Goal: Task Accomplishment & Management: Manage account settings

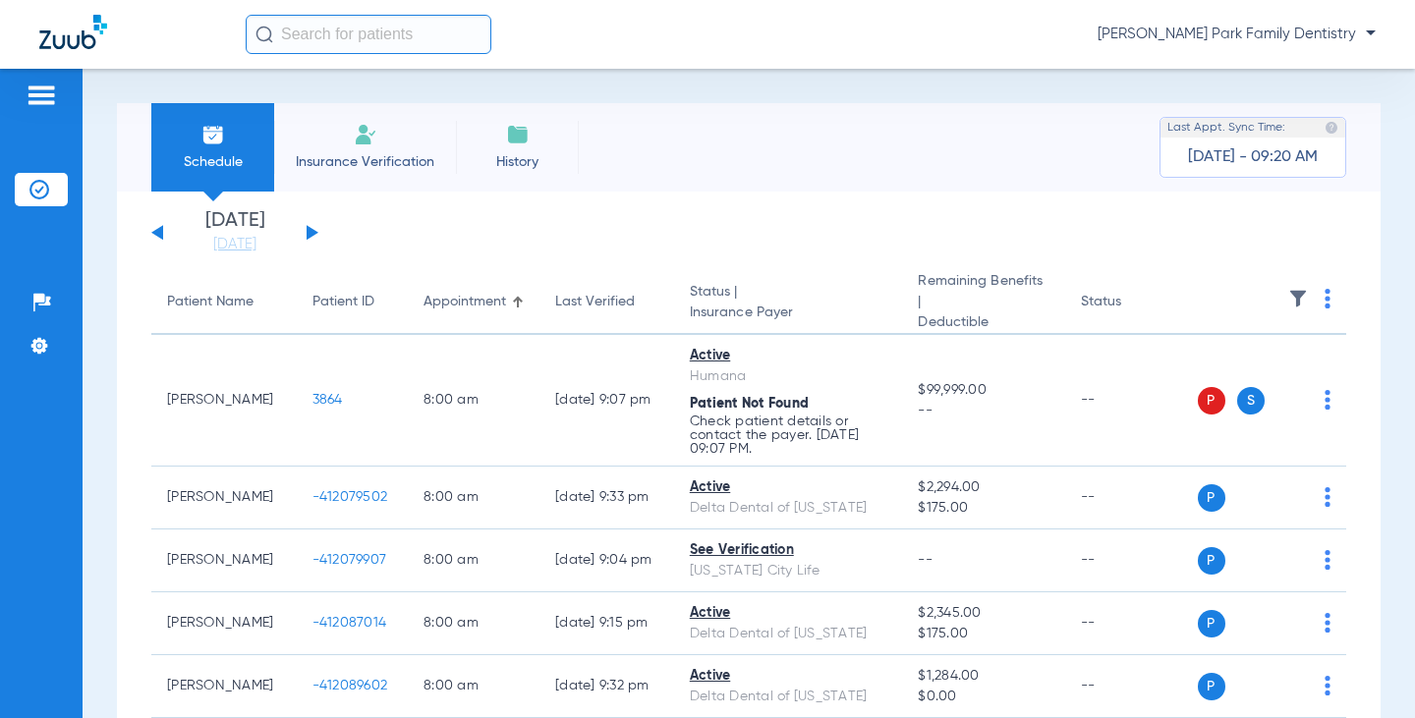
click at [307, 230] on button at bounding box center [313, 232] width 12 height 15
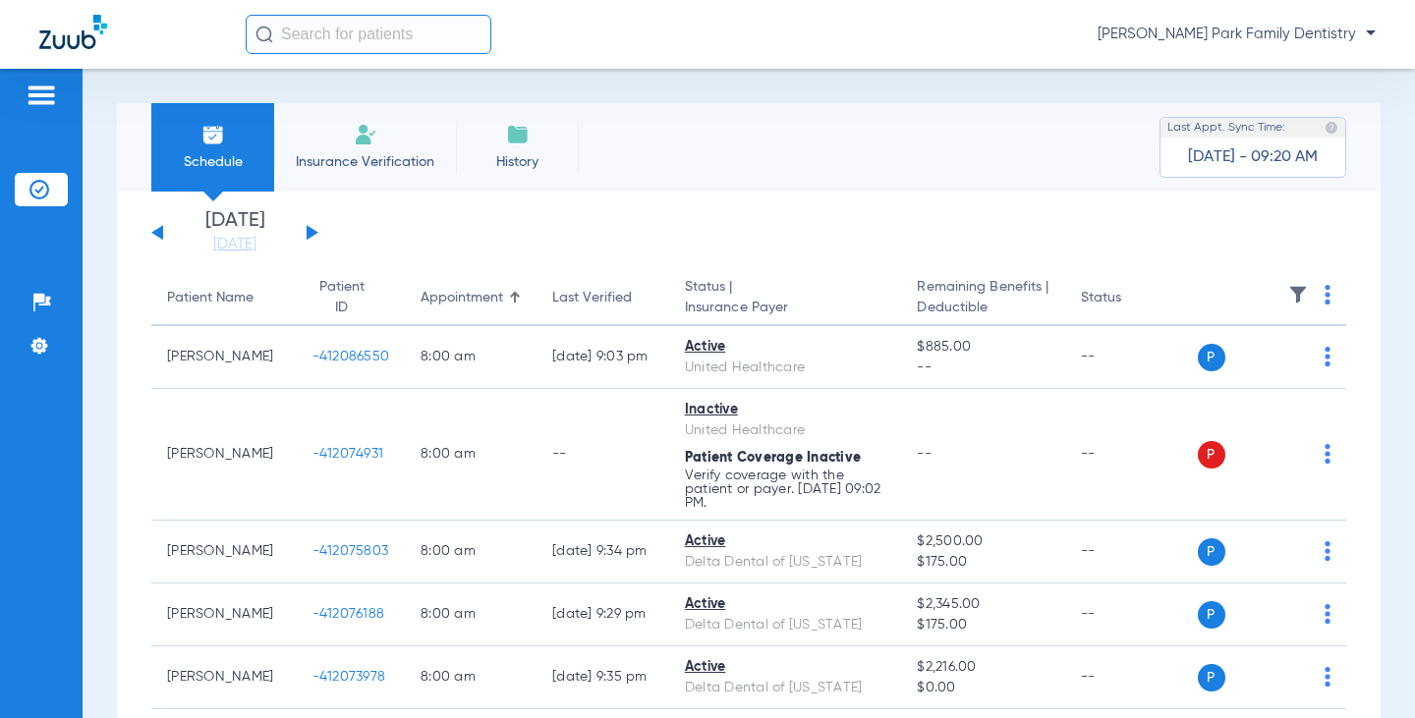
click at [1288, 290] on img at bounding box center [1298, 295] width 20 height 20
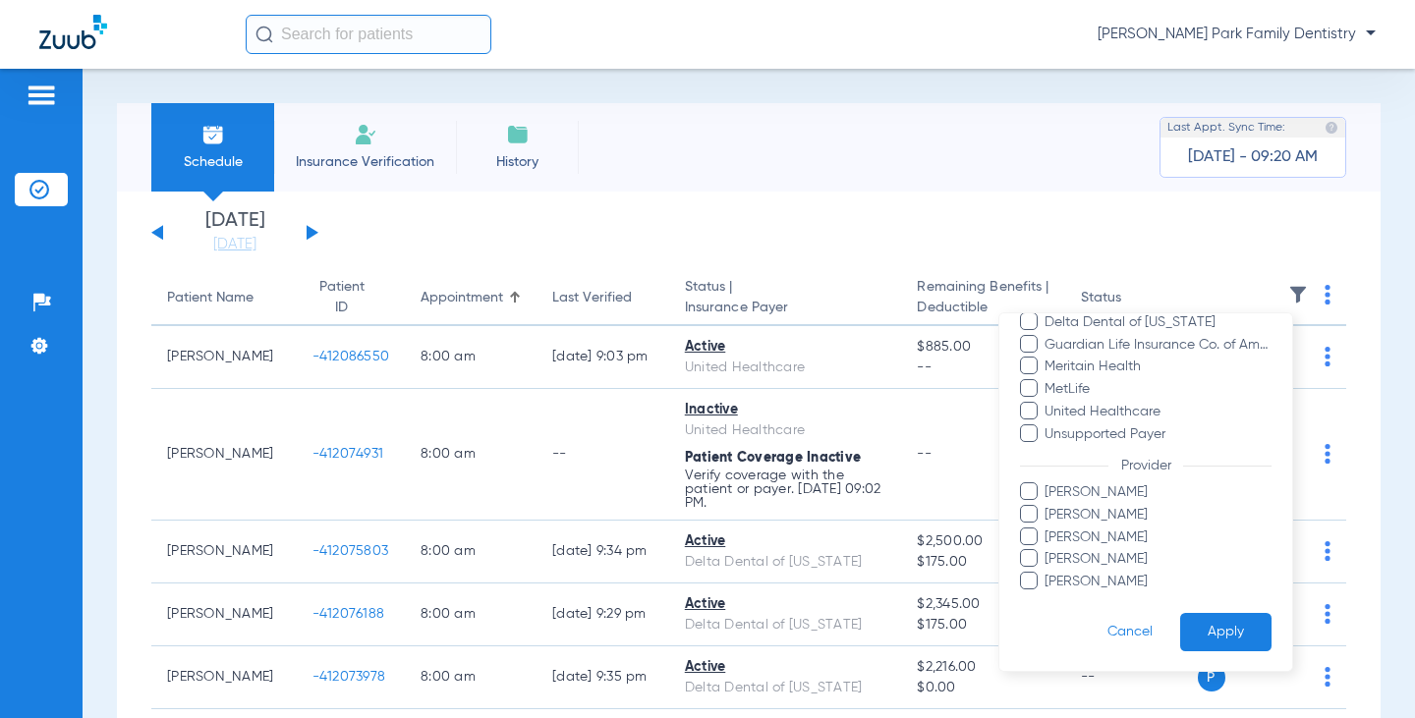
scroll to position [403, 0]
click at [1096, 571] on span "[PERSON_NAME]" at bounding box center [1158, 581] width 228 height 21
click at [1048, 595] on input "[PERSON_NAME]" at bounding box center [1048, 595] width 0 height 0
click at [1180, 625] on button "Apply" at bounding box center [1225, 631] width 91 height 38
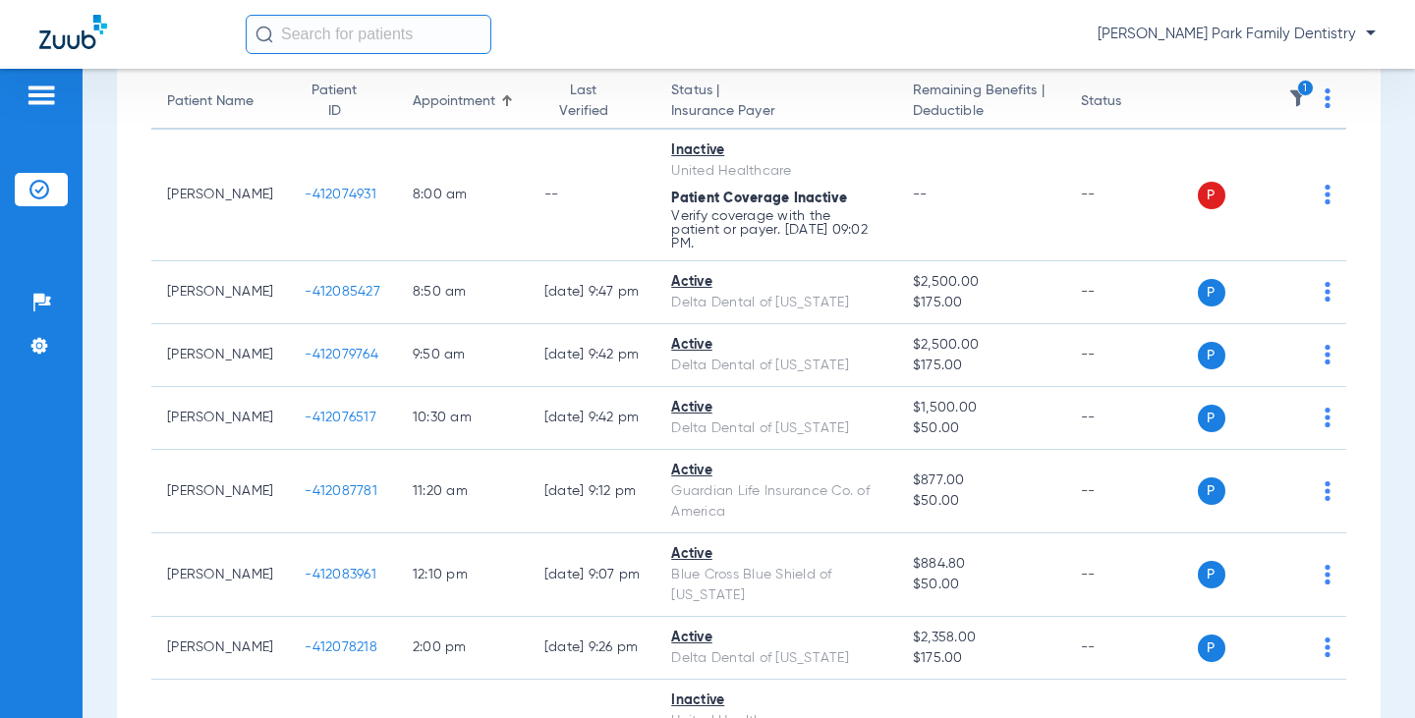
scroll to position [98, 0]
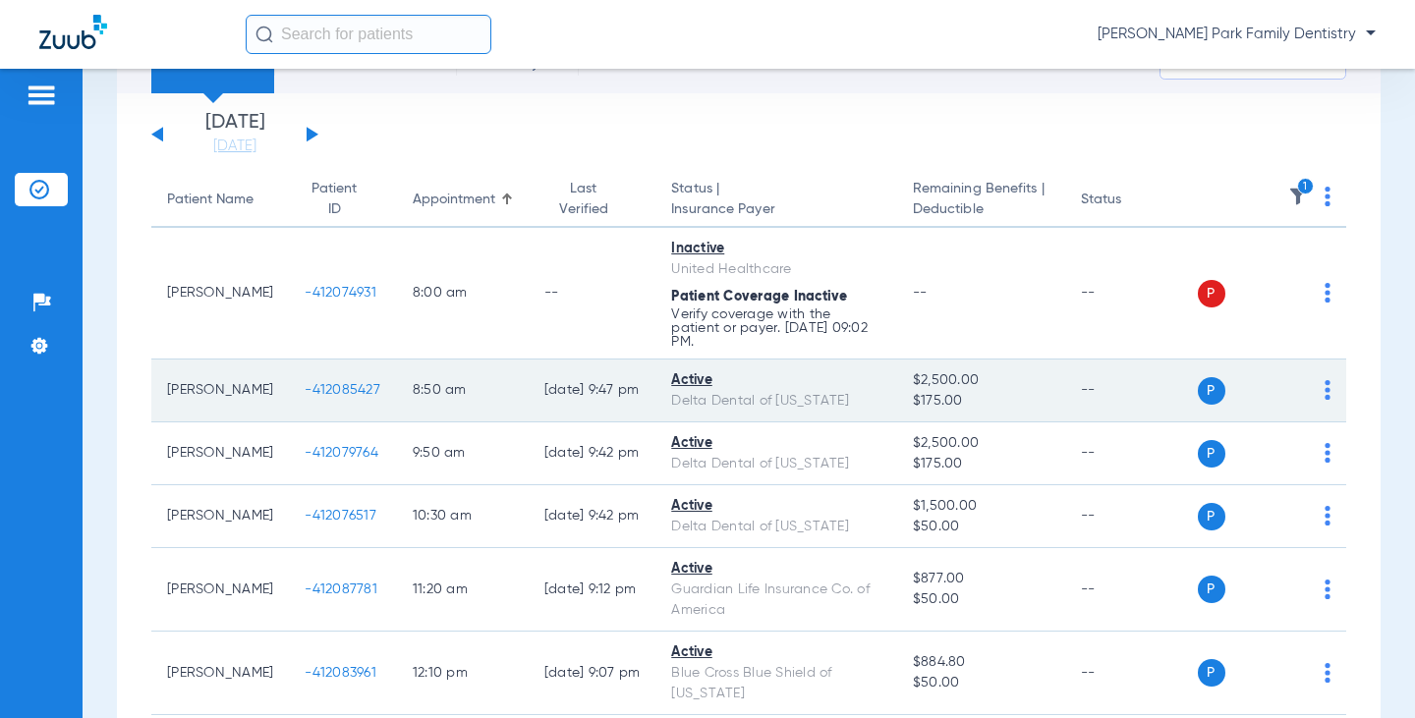
click at [326, 383] on span "-412085427" at bounding box center [343, 390] width 76 height 14
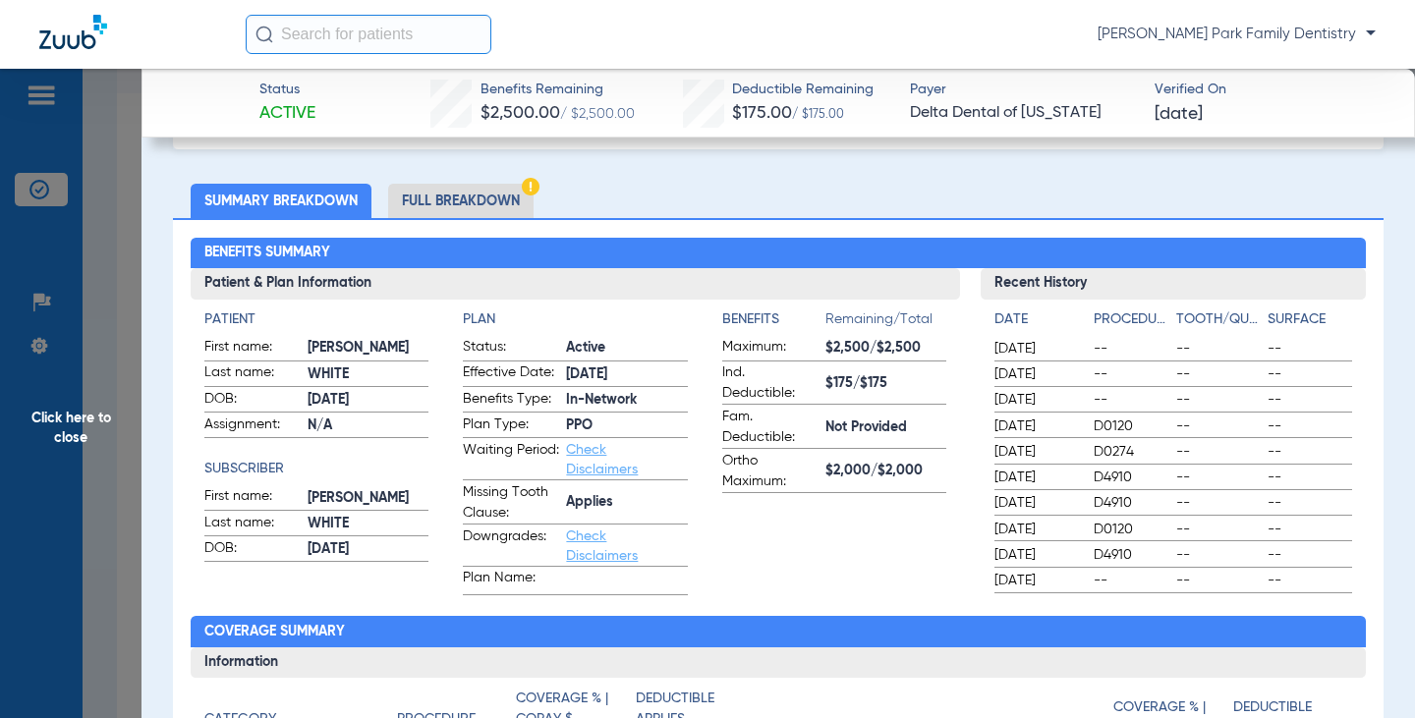
scroll to position [0, 0]
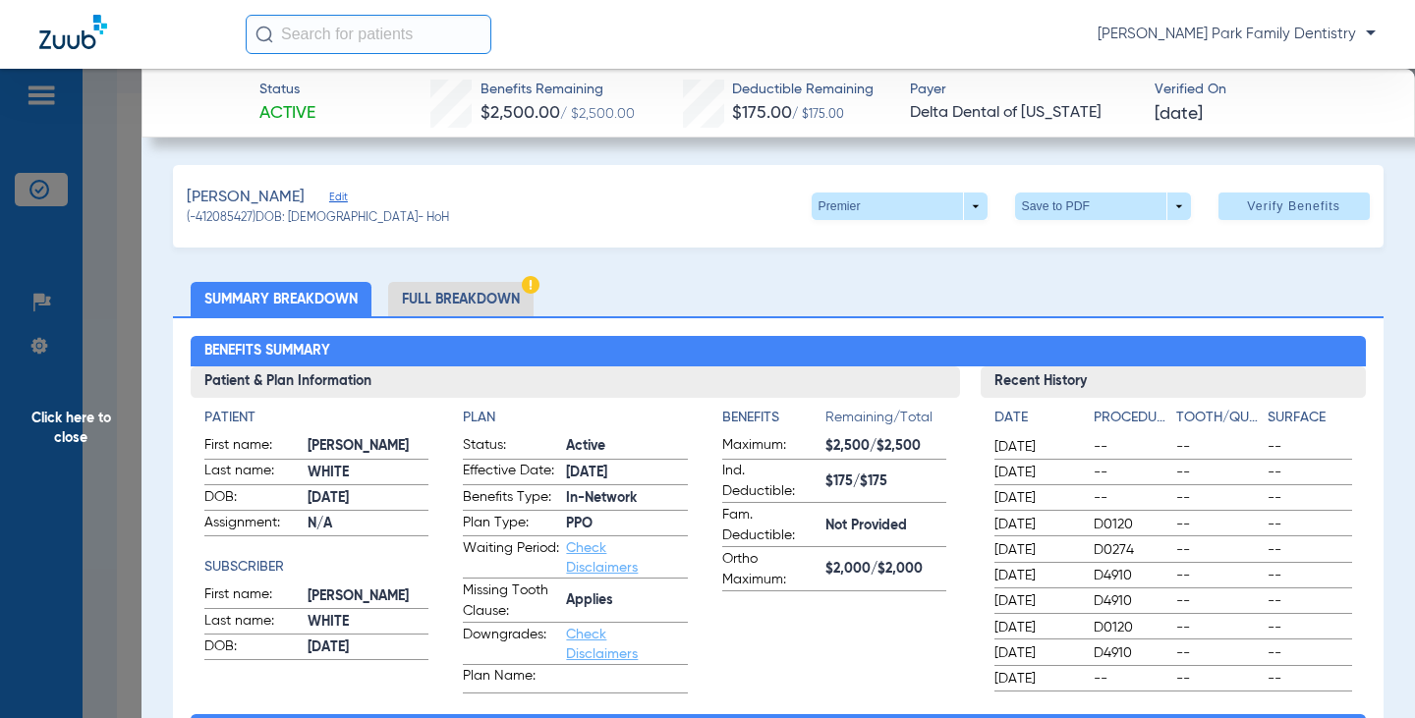
click at [427, 31] on input "text" at bounding box center [369, 34] width 246 height 39
click at [89, 425] on span "Click here to close" at bounding box center [71, 428] width 142 height 718
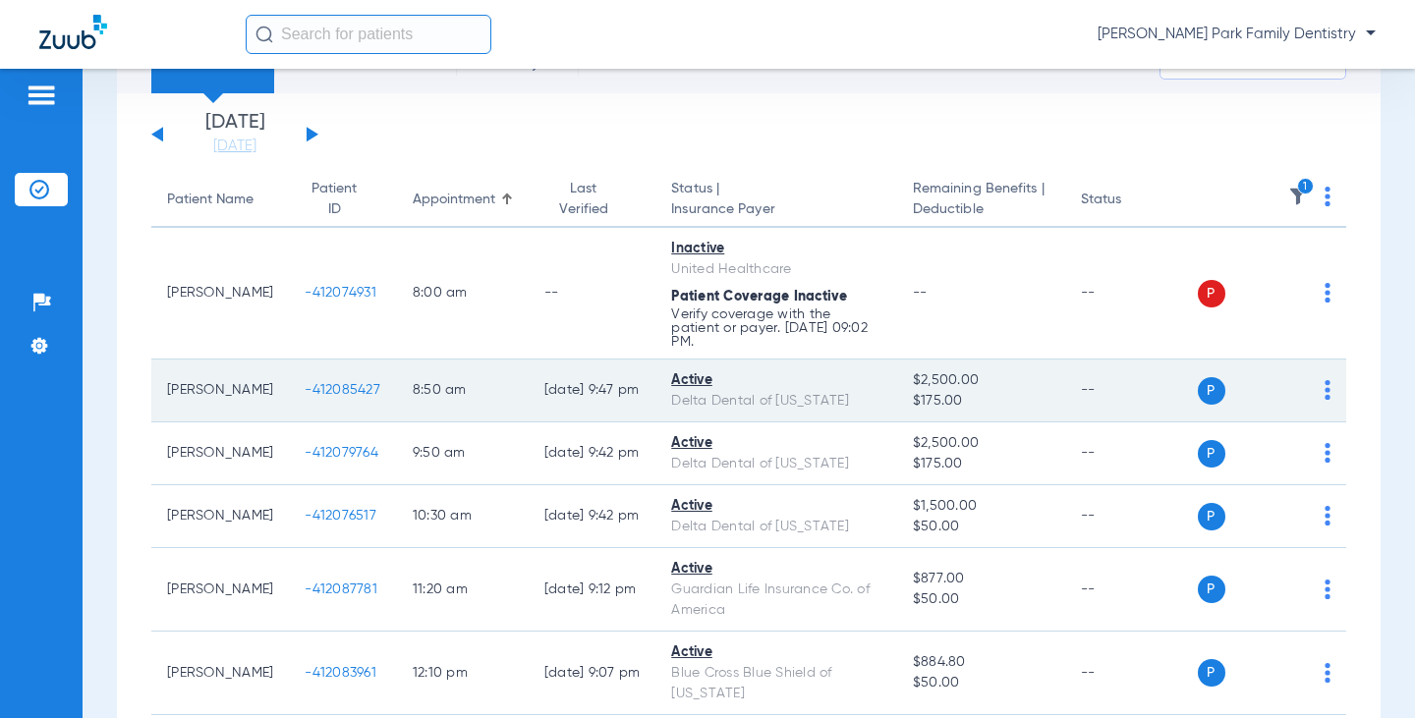
click at [313, 383] on span "-412085427" at bounding box center [343, 390] width 76 height 14
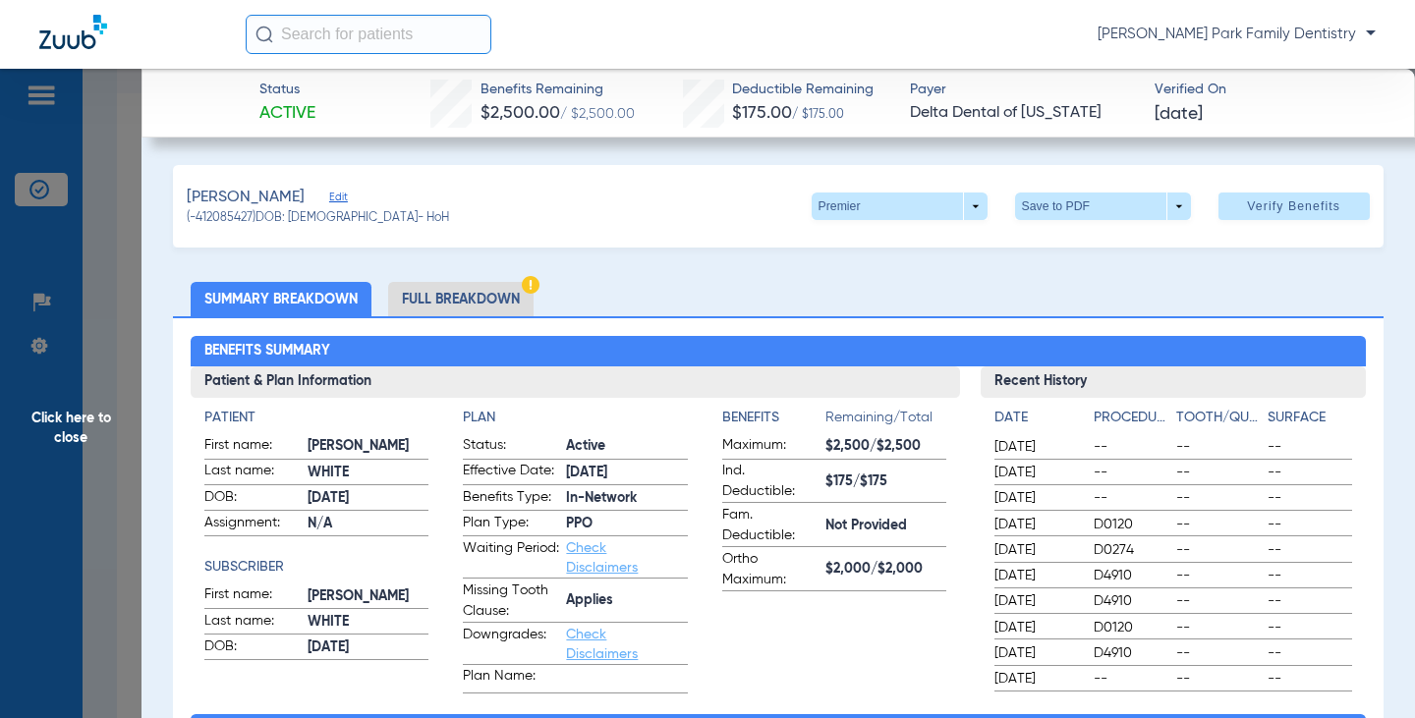
click at [85, 420] on span "Click here to close" at bounding box center [71, 428] width 142 height 718
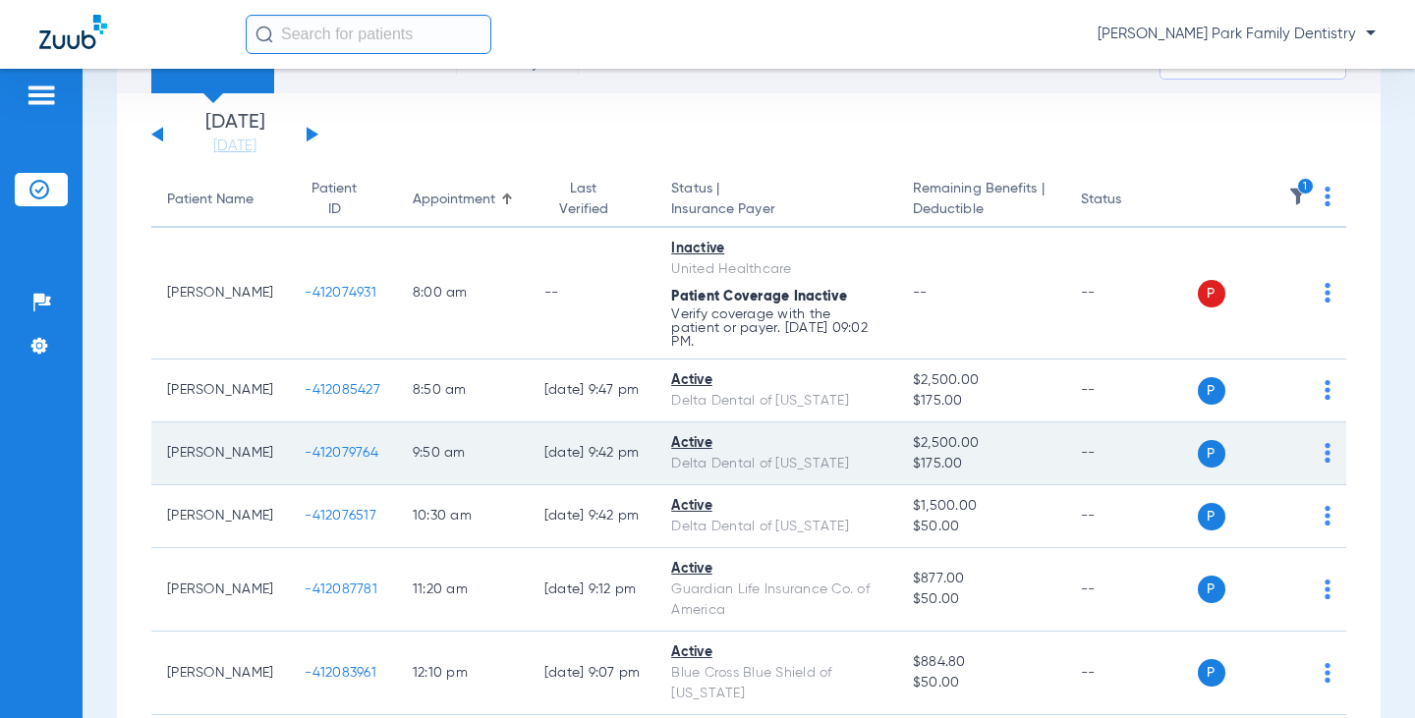
click at [305, 446] on span "-412079764" at bounding box center [342, 453] width 74 height 14
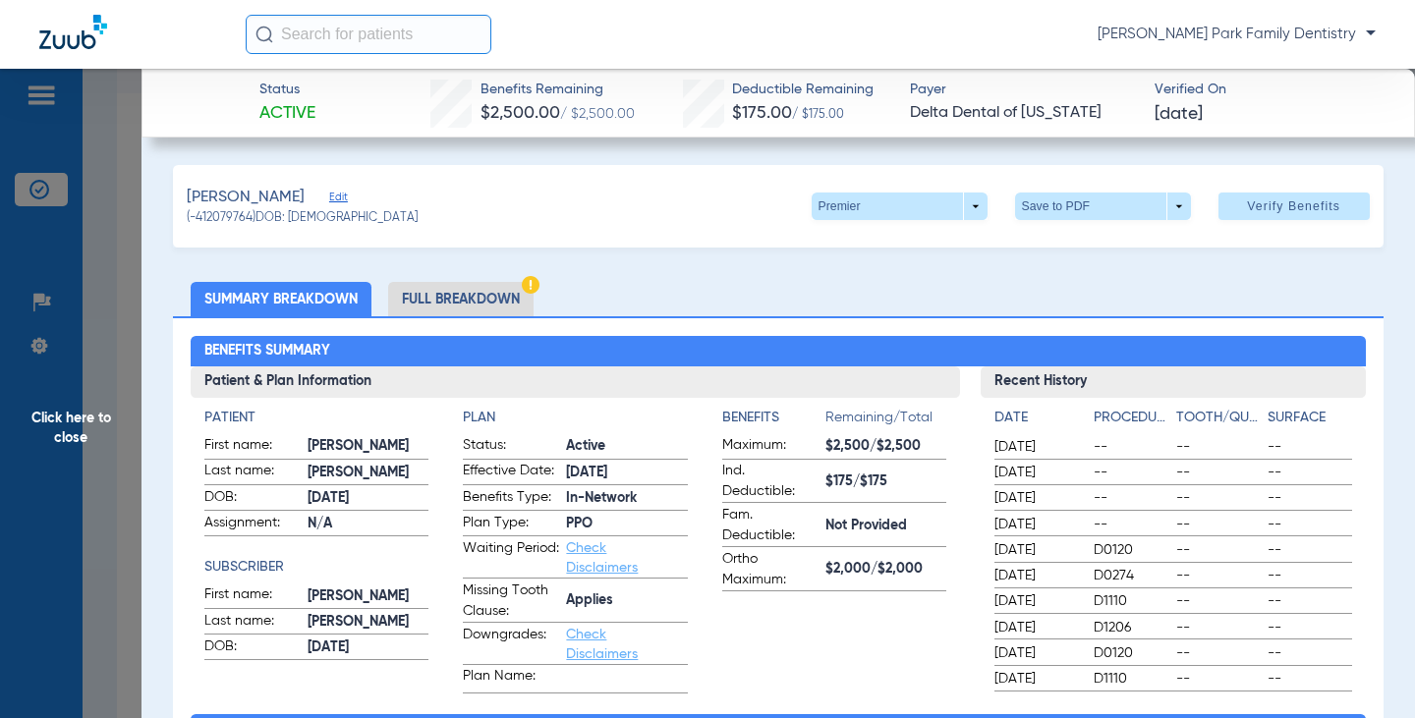
click at [75, 411] on span "Click here to close" at bounding box center [71, 428] width 142 height 718
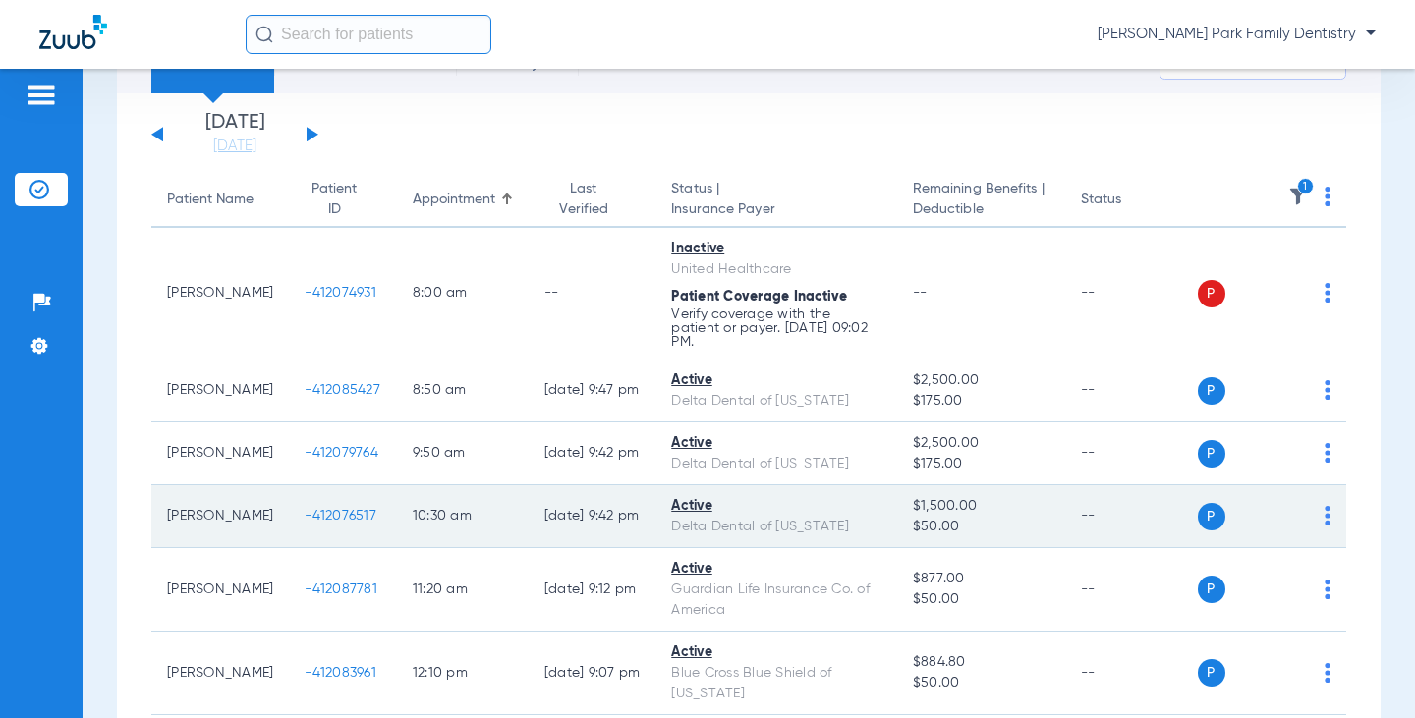
click at [310, 509] on span "-412076517" at bounding box center [341, 516] width 72 height 14
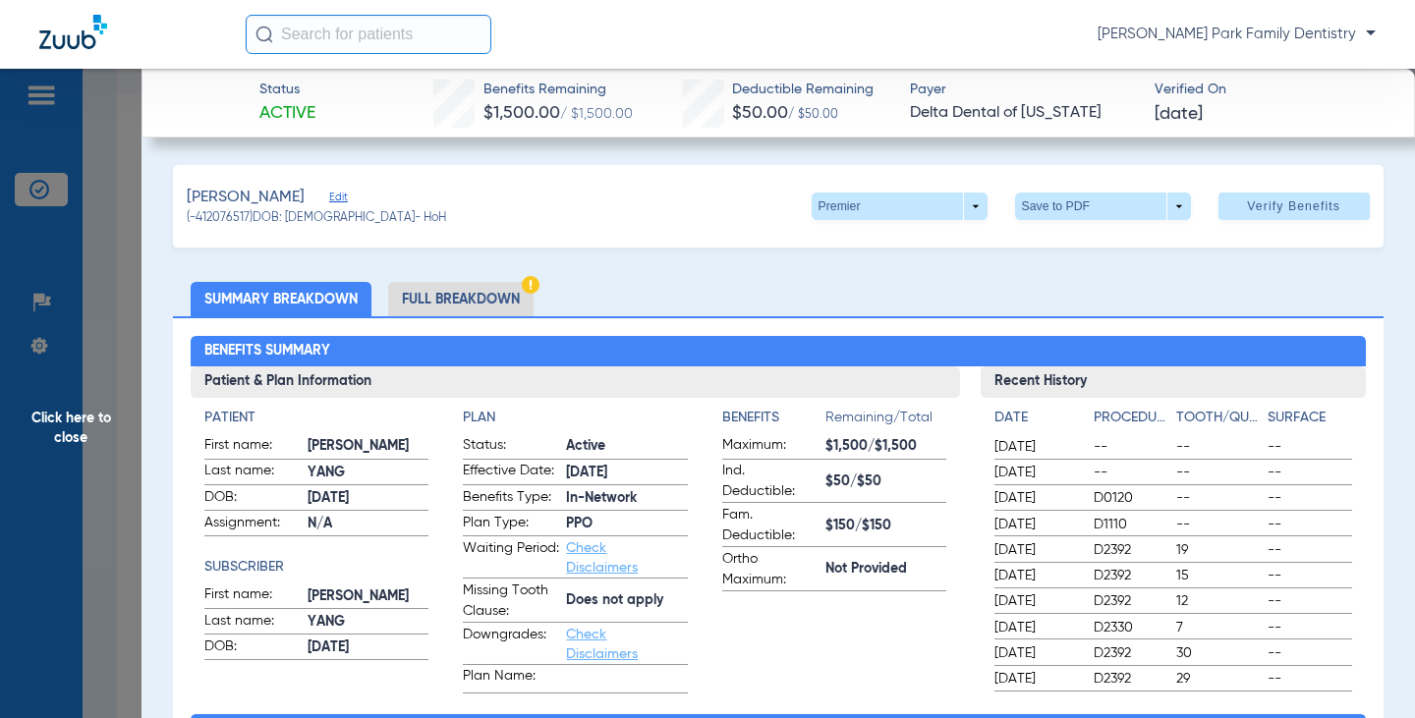
click at [94, 413] on span "Click here to close" at bounding box center [71, 428] width 142 height 718
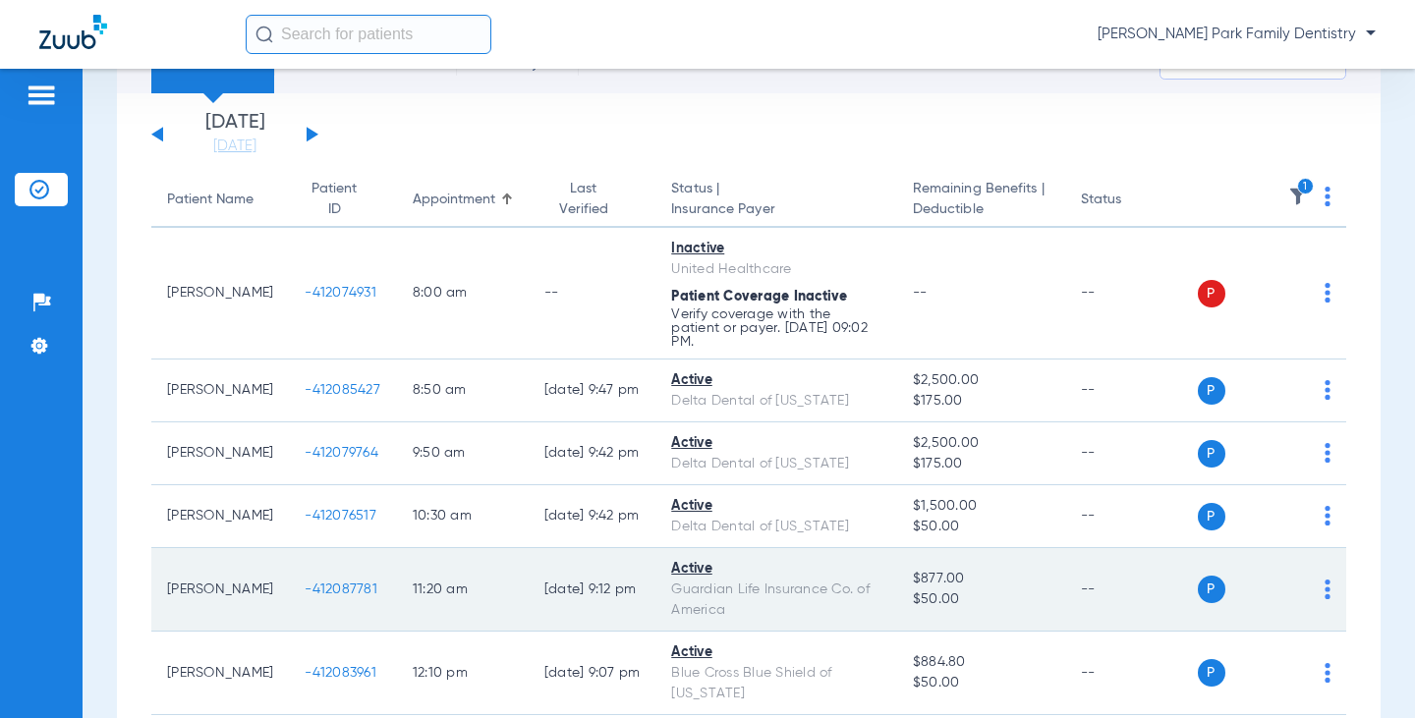
click at [305, 583] on span "-412087781" at bounding box center [341, 590] width 73 height 14
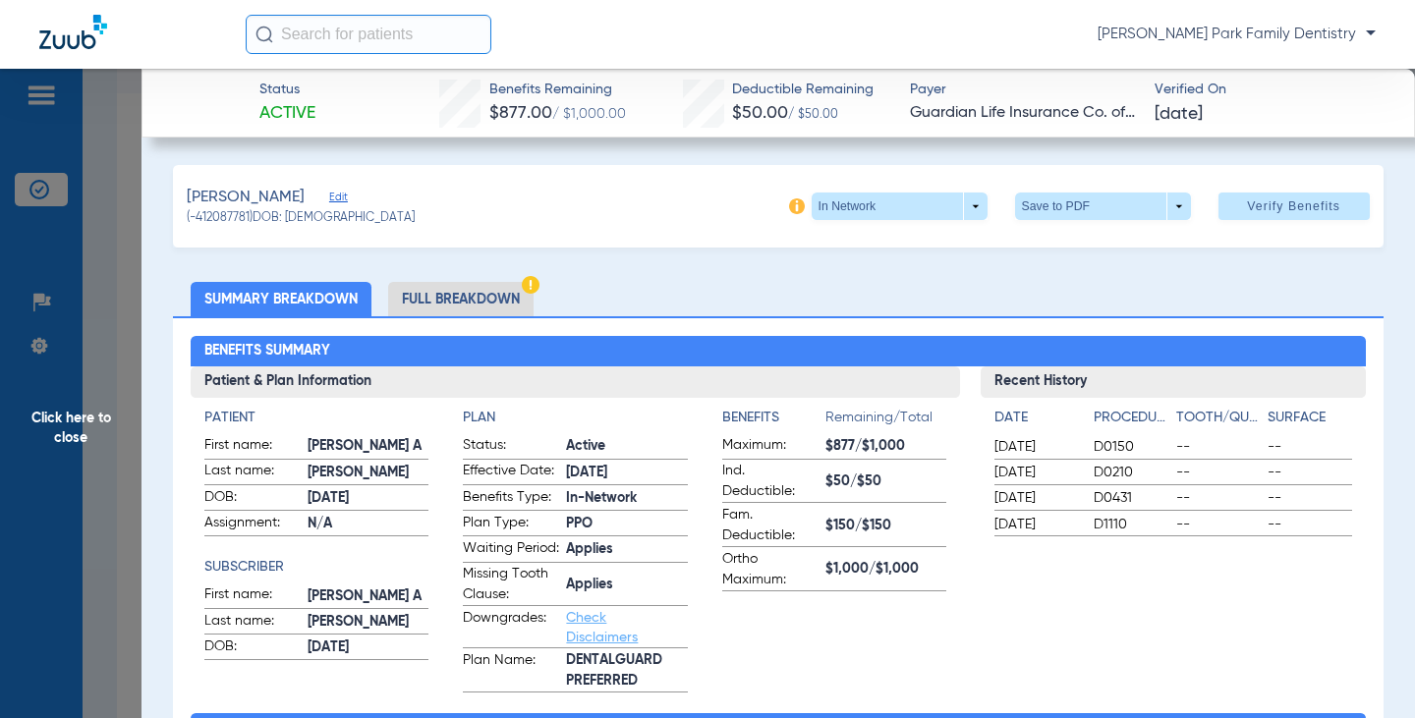
click at [68, 409] on span "Click here to close" at bounding box center [71, 428] width 142 height 718
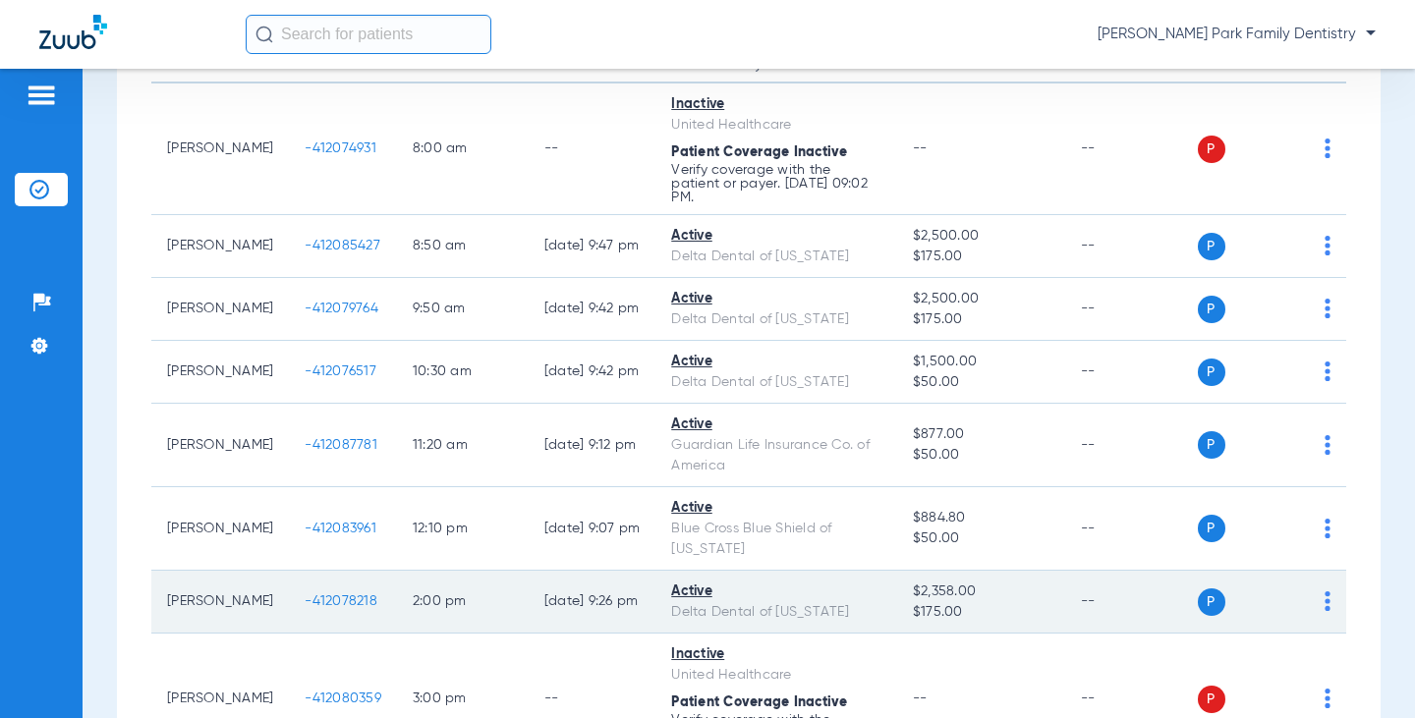
scroll to position [295, 0]
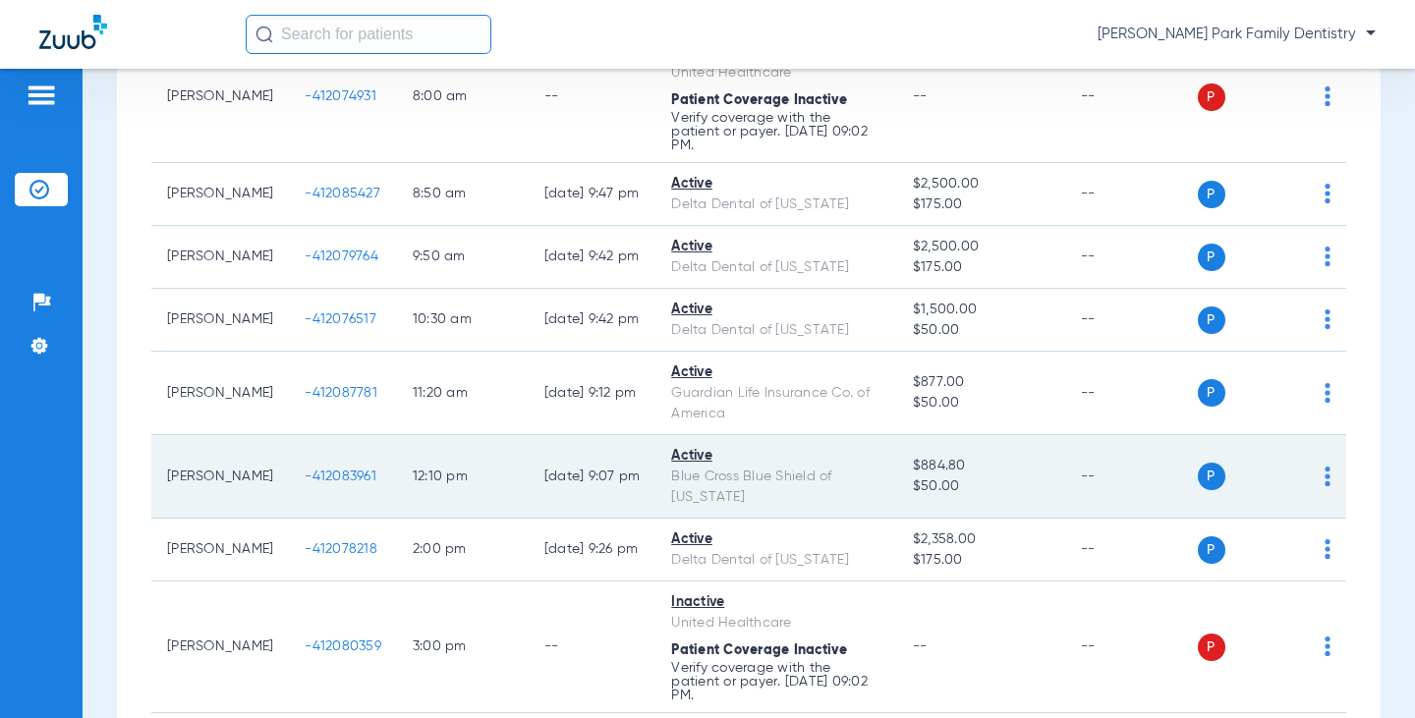
click at [305, 470] on span "-412083961" at bounding box center [341, 477] width 72 height 14
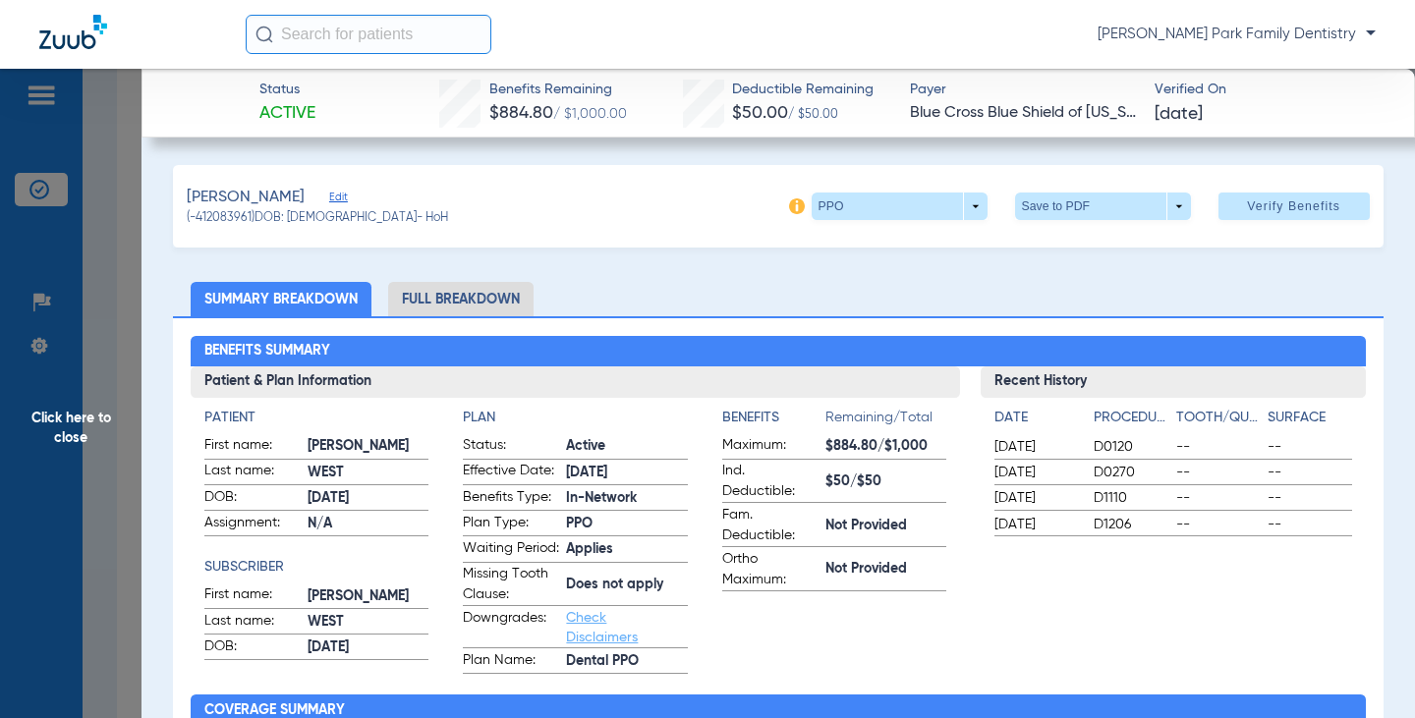
click at [57, 448] on span "Click here to close" at bounding box center [71, 428] width 142 height 718
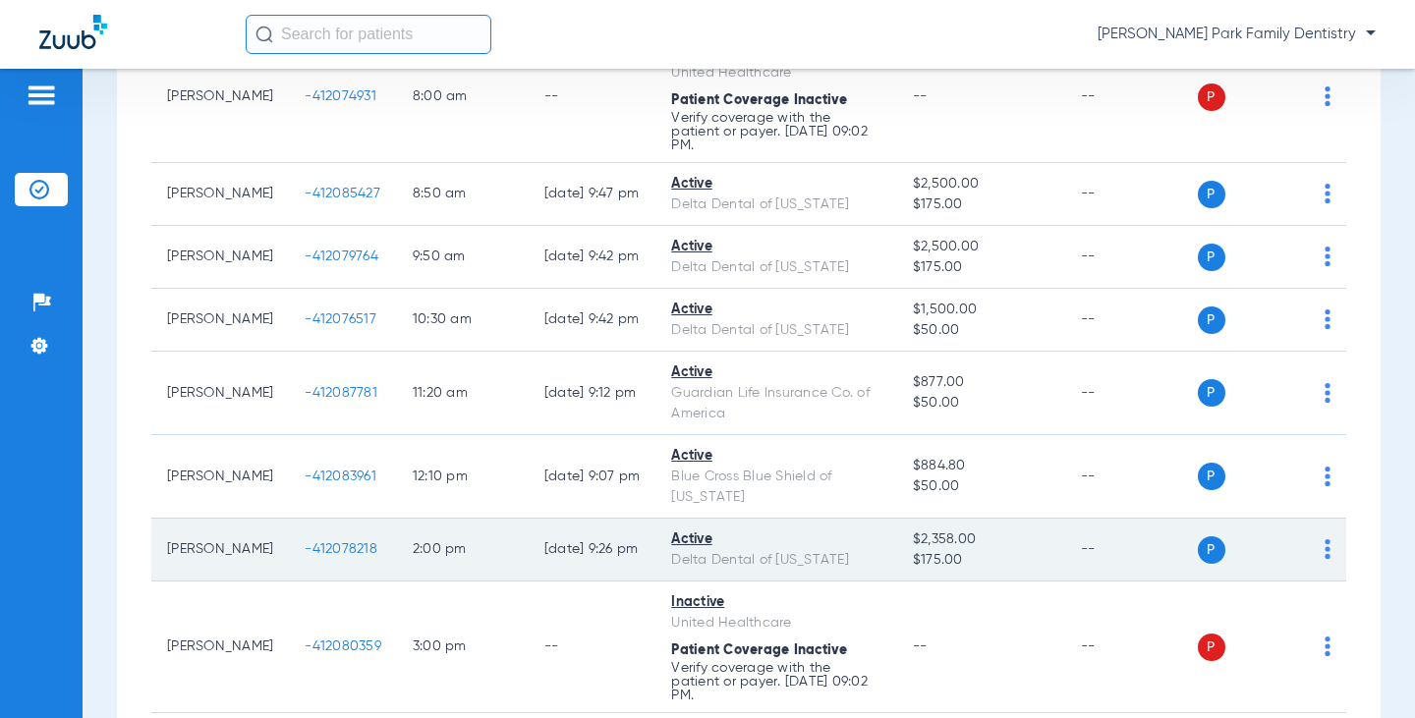
click at [305, 542] on span "-412078218" at bounding box center [341, 549] width 73 height 14
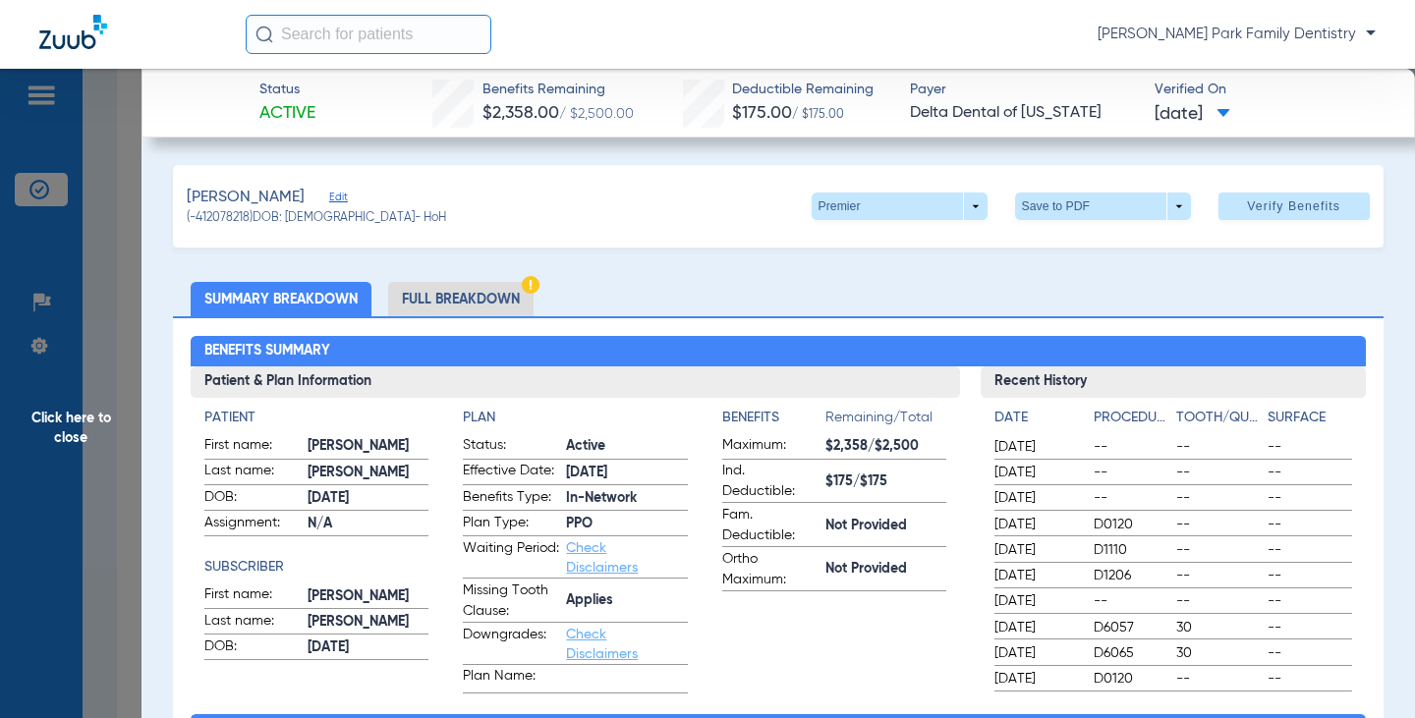
click at [83, 440] on span "Click here to close" at bounding box center [71, 428] width 142 height 718
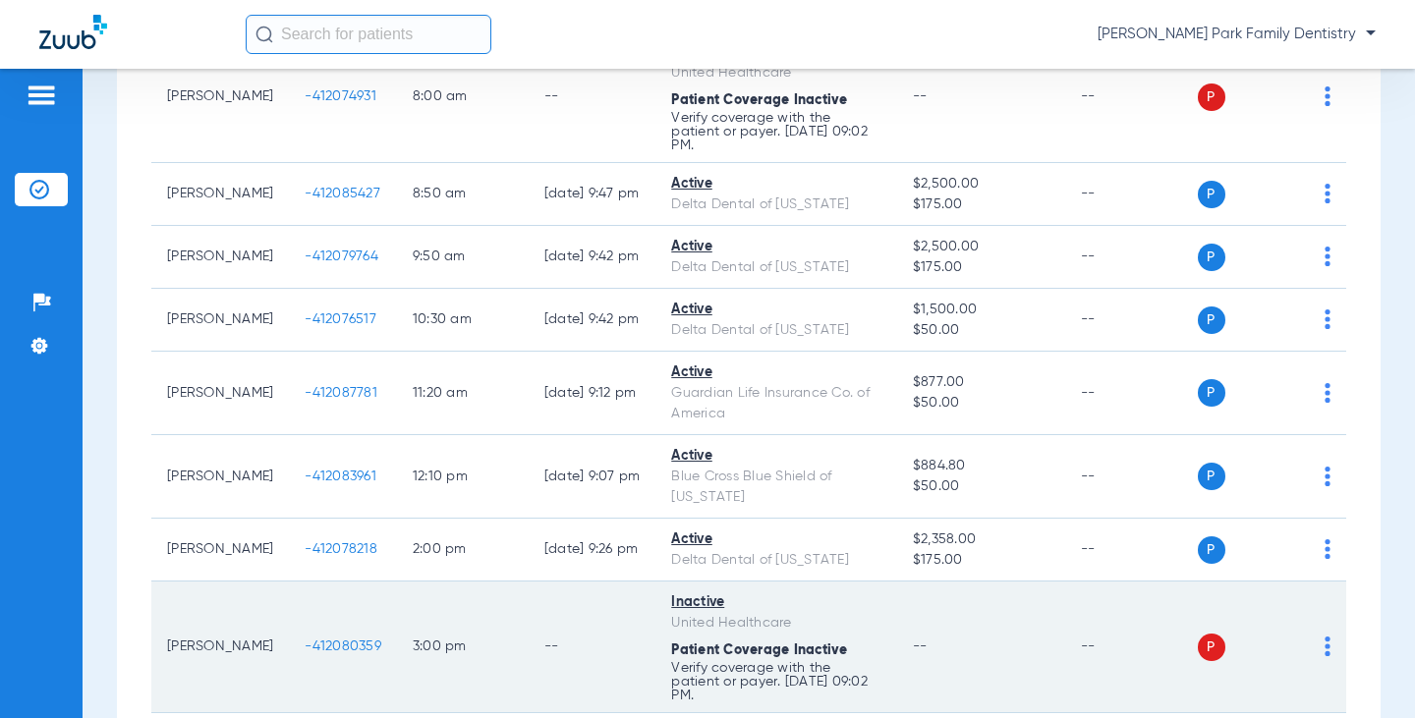
click at [305, 640] on span "-412080359" at bounding box center [343, 647] width 77 height 14
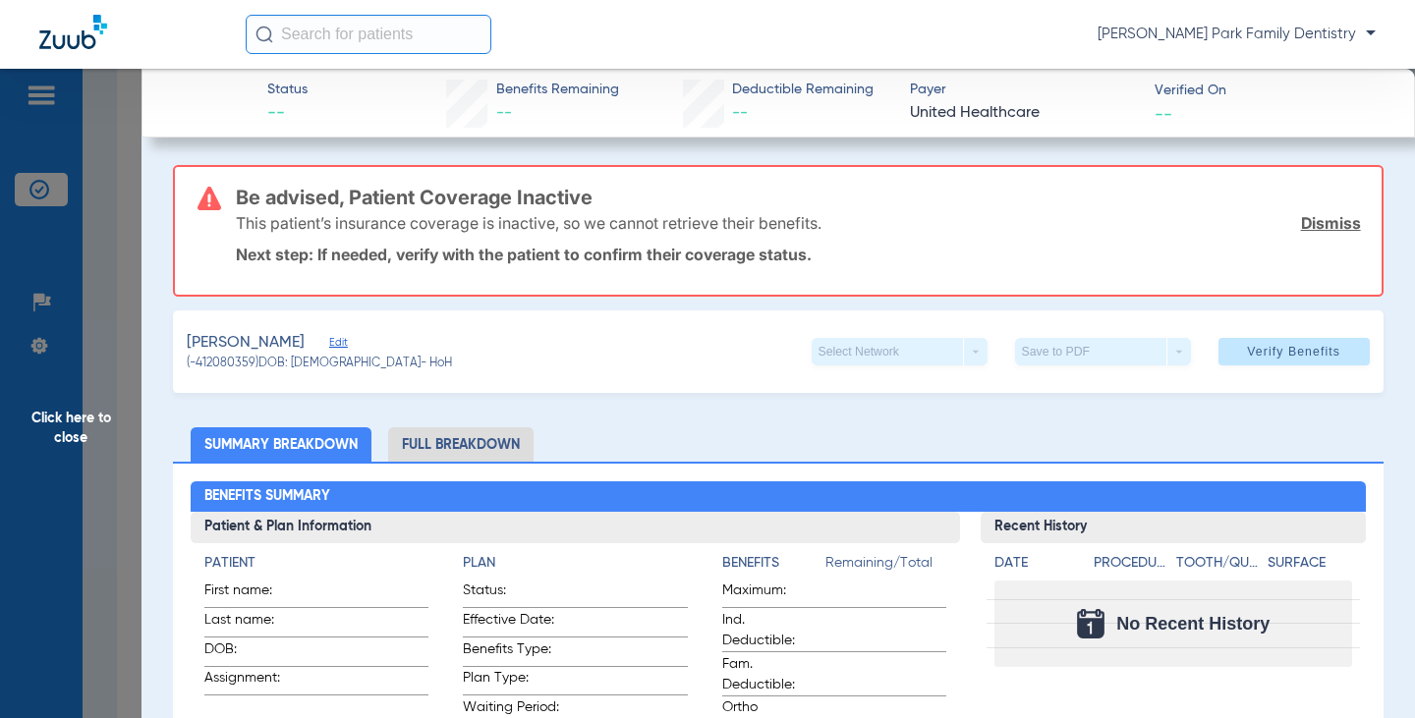
click at [81, 396] on span "Click here to close" at bounding box center [71, 428] width 142 height 718
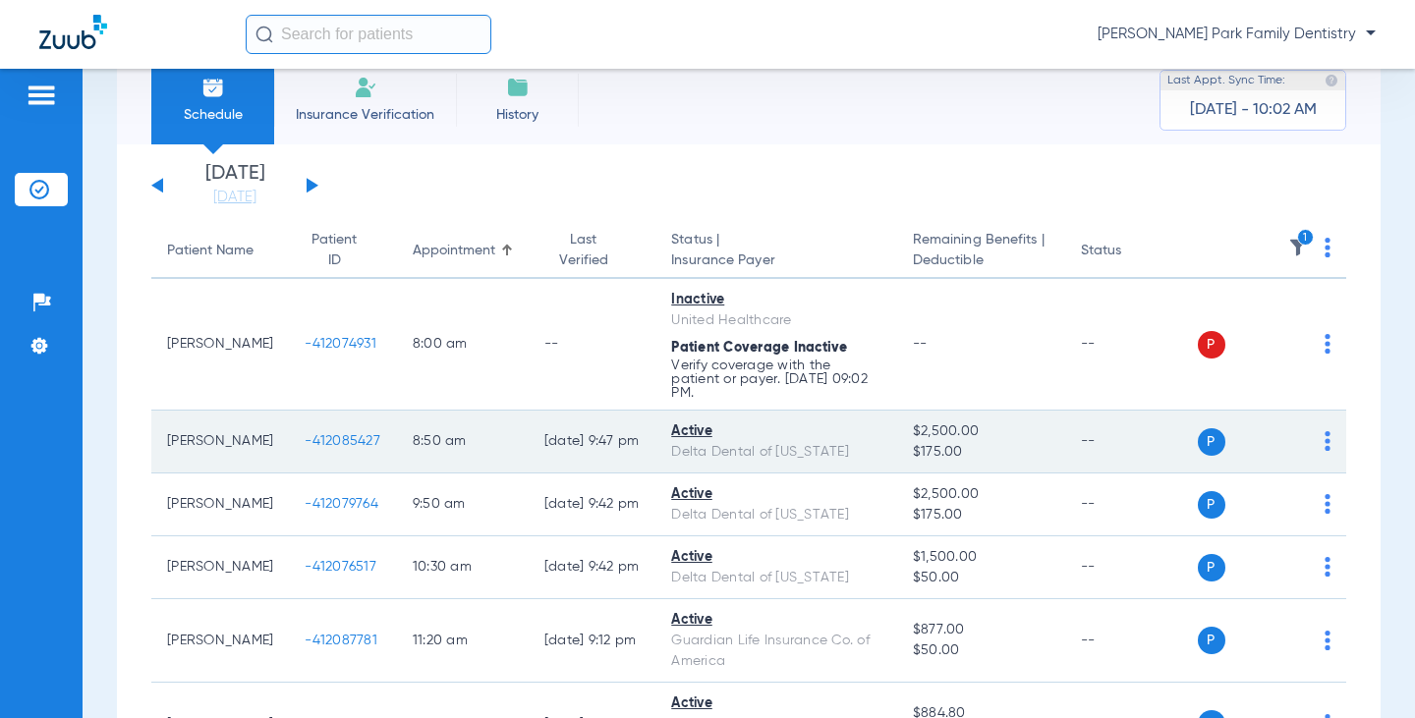
scroll to position [0, 0]
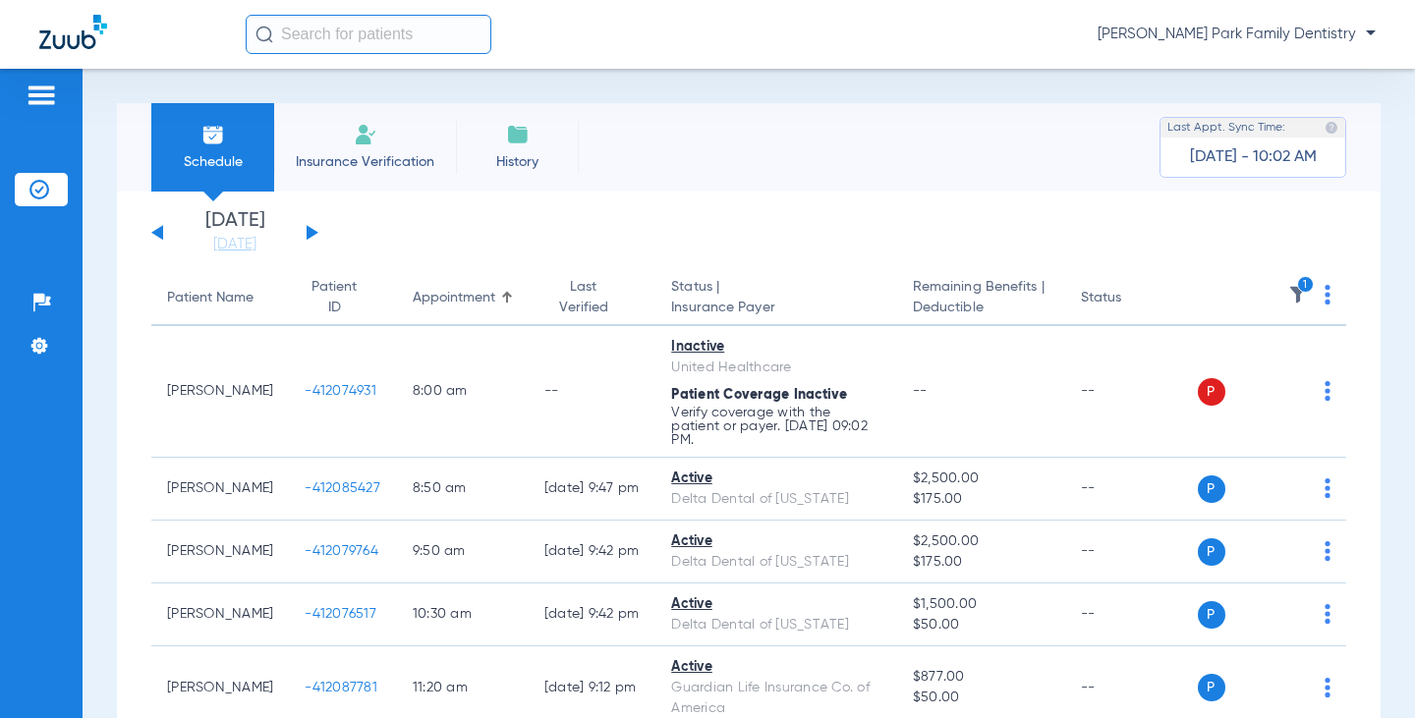
click at [1297, 286] on icon "1" at bounding box center [1306, 285] width 18 height 18
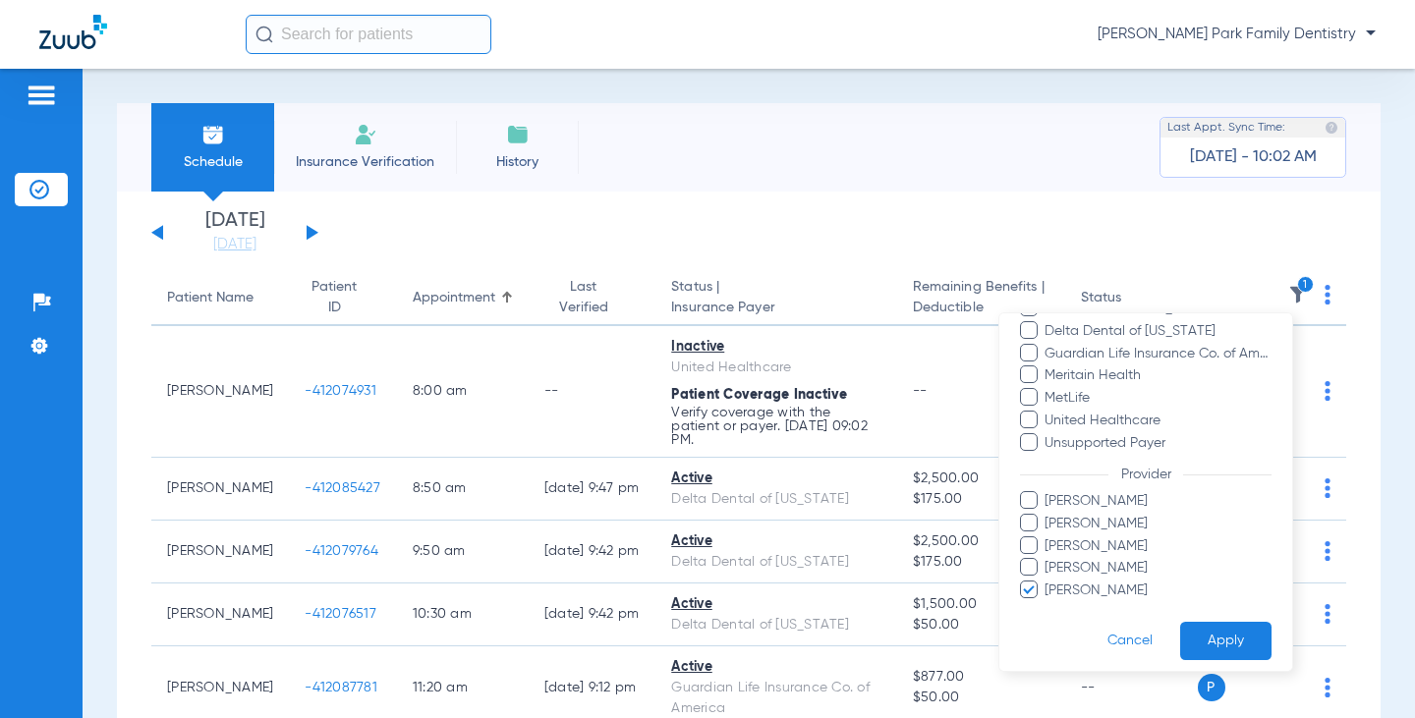
scroll to position [403, 0]
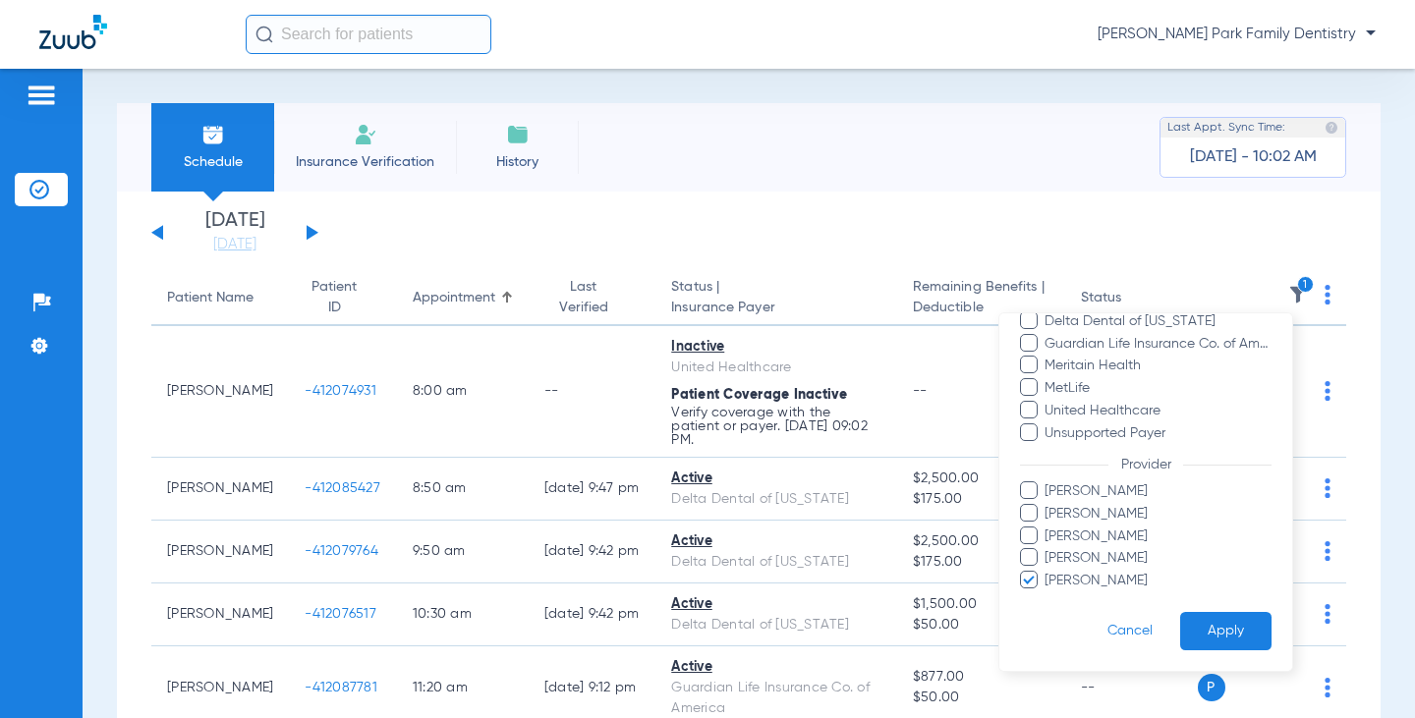
click at [1085, 581] on span "[PERSON_NAME]" at bounding box center [1158, 581] width 228 height 21
click at [1048, 595] on input "[PERSON_NAME]" at bounding box center [1048, 595] width 0 height 0
click at [1093, 538] on span "[PERSON_NAME]" at bounding box center [1158, 537] width 228 height 21
click at [1048, 550] on input "[PERSON_NAME]" at bounding box center [1048, 550] width 0 height 0
click at [1188, 622] on button "Apply" at bounding box center [1225, 631] width 91 height 38
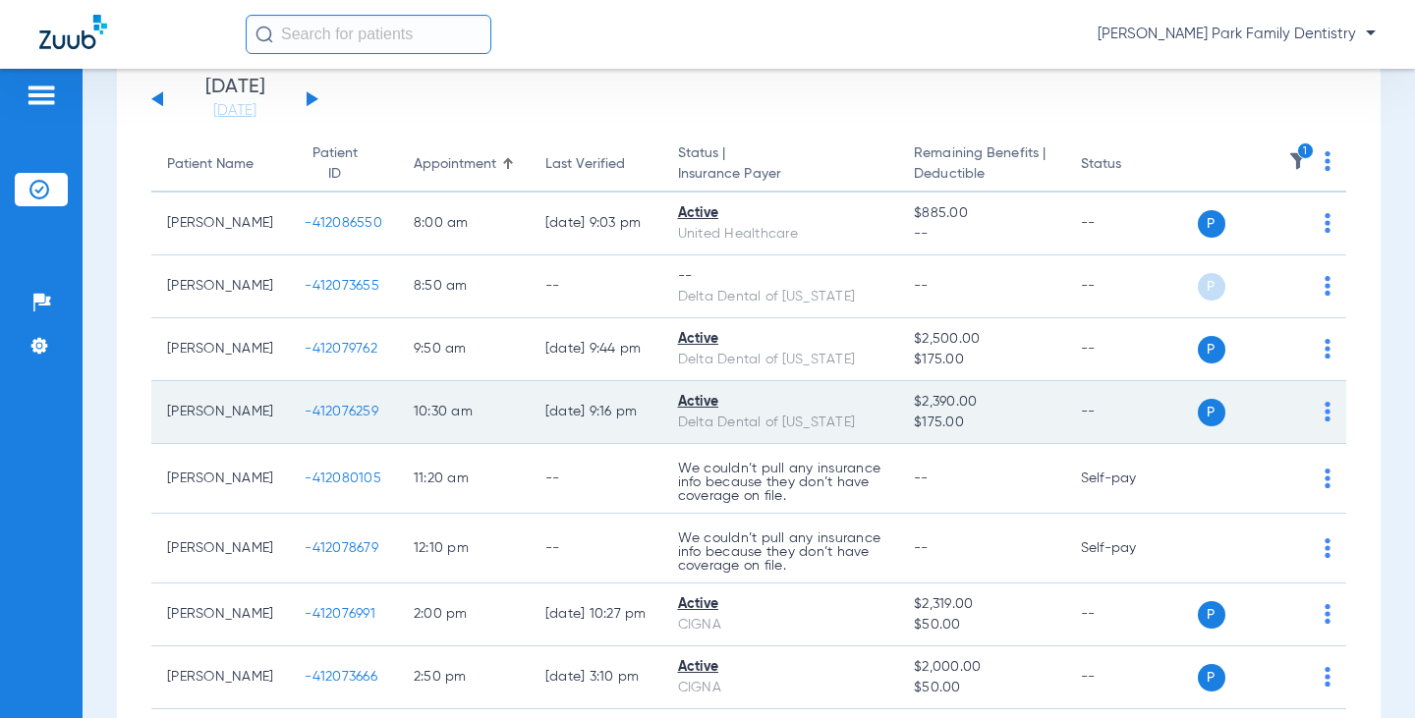
scroll to position [98, 0]
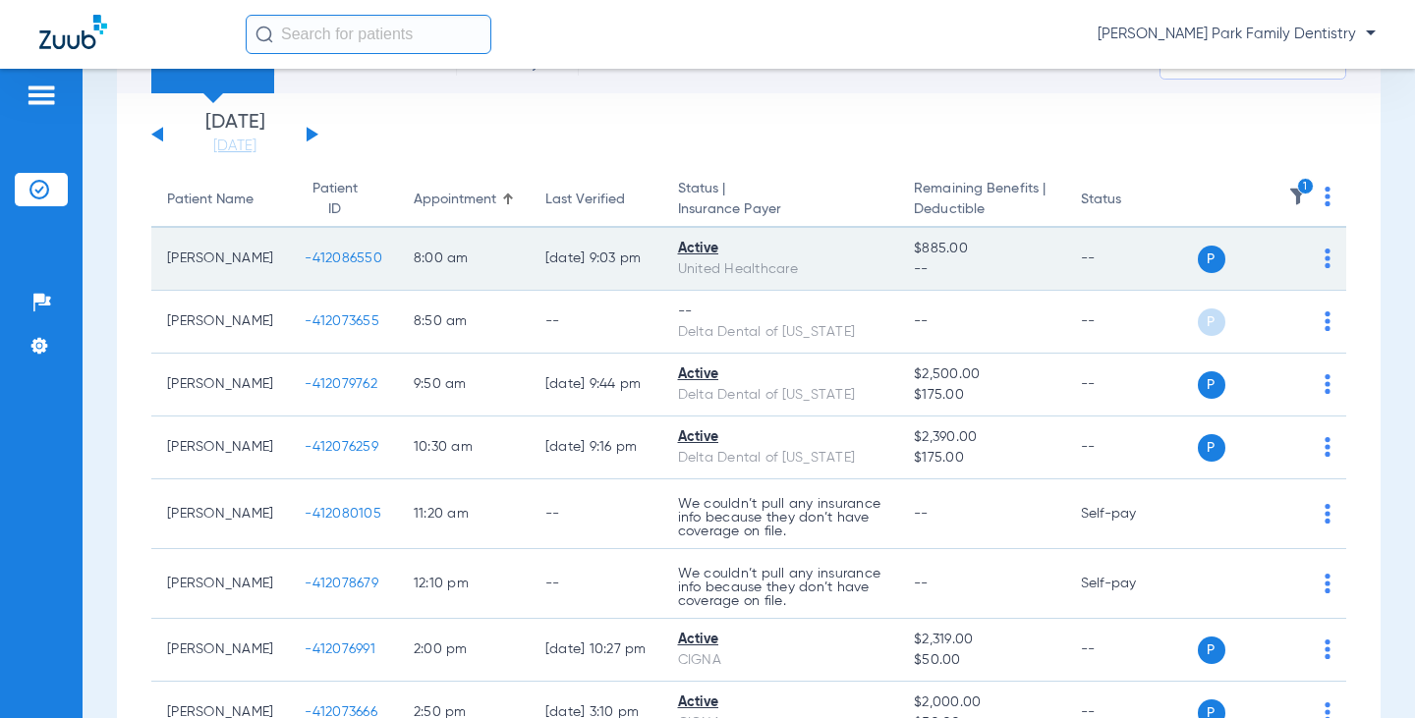
click at [327, 262] on span "-412086550" at bounding box center [344, 259] width 78 height 14
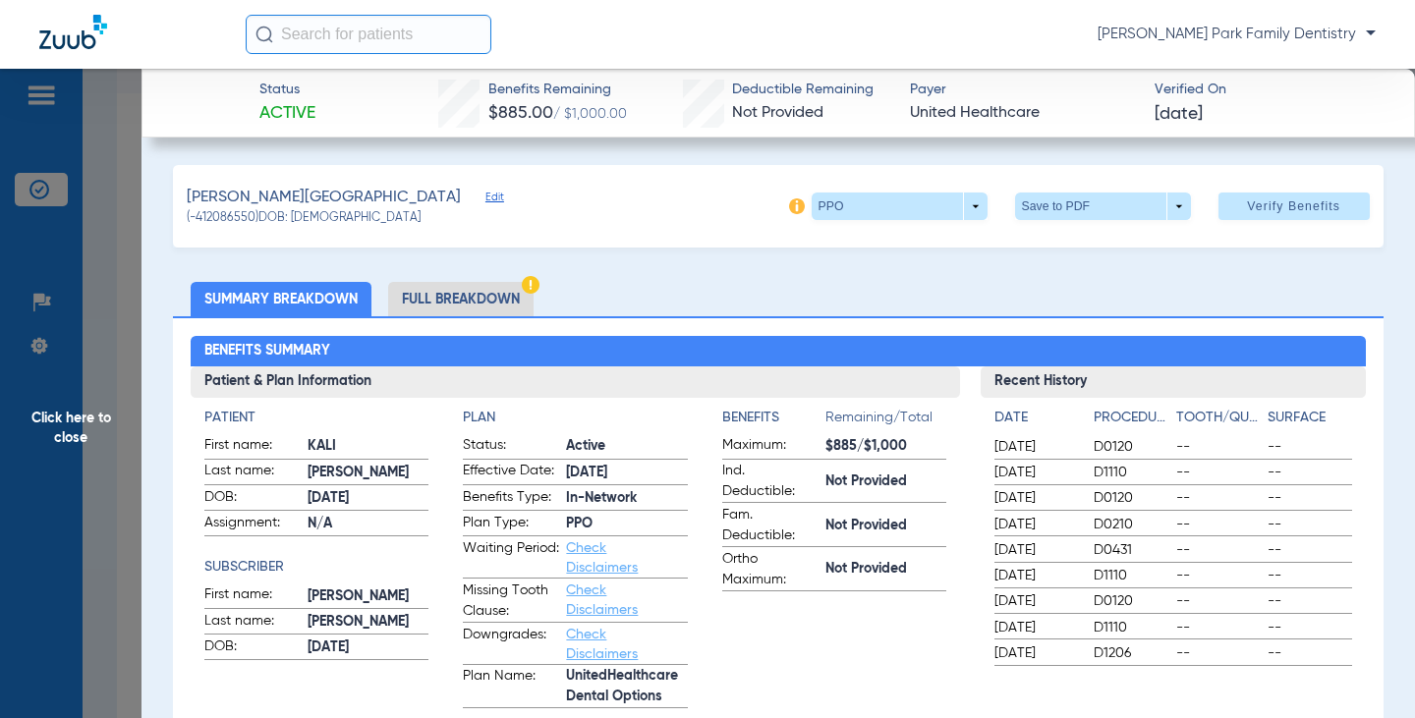
click at [52, 422] on span "Click here to close" at bounding box center [71, 428] width 142 height 718
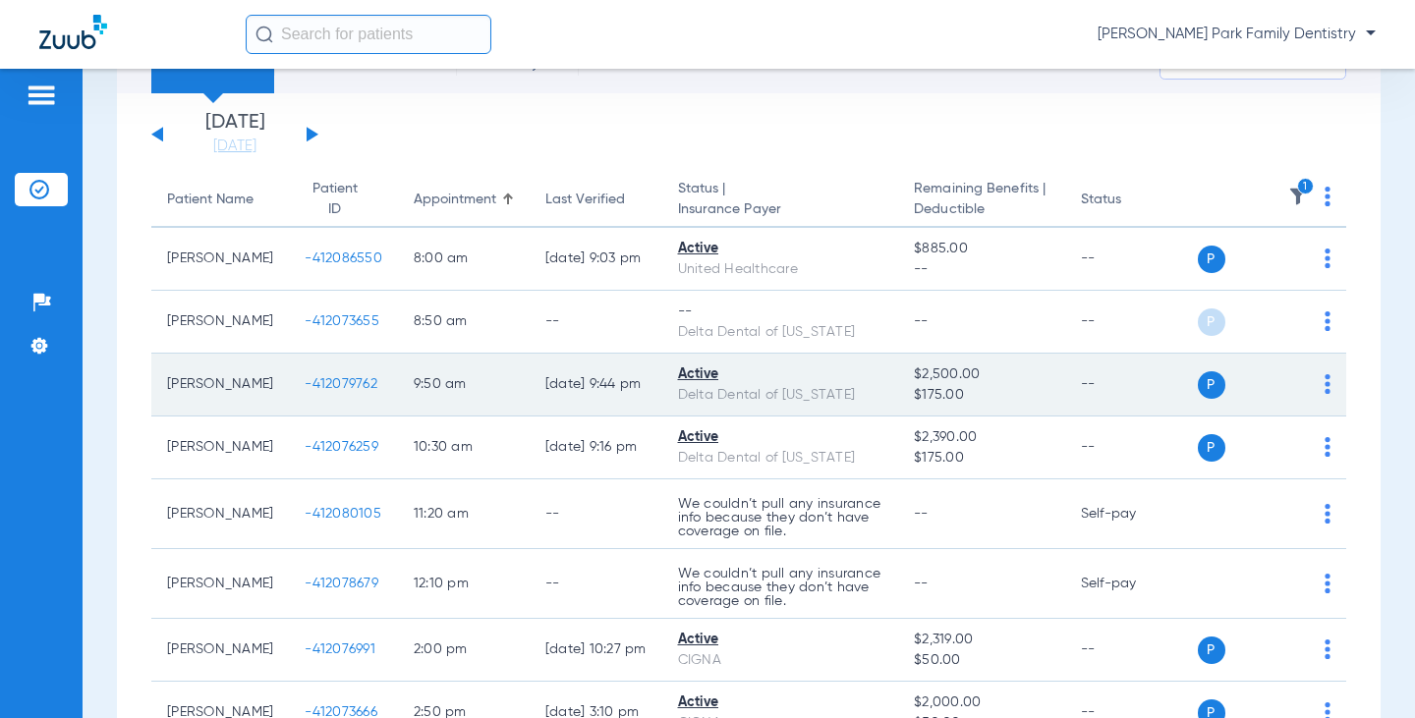
click at [317, 387] on span "-412079762" at bounding box center [341, 384] width 73 height 14
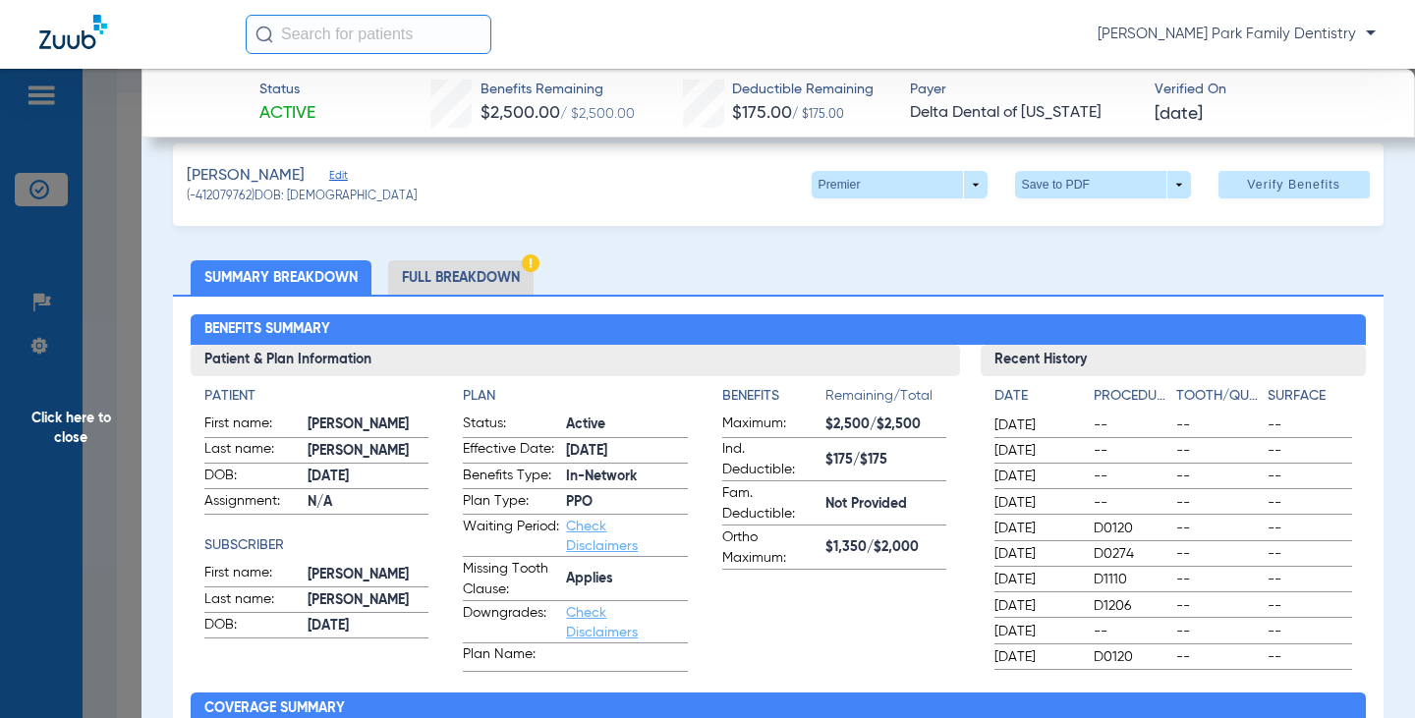
scroll to position [0, 0]
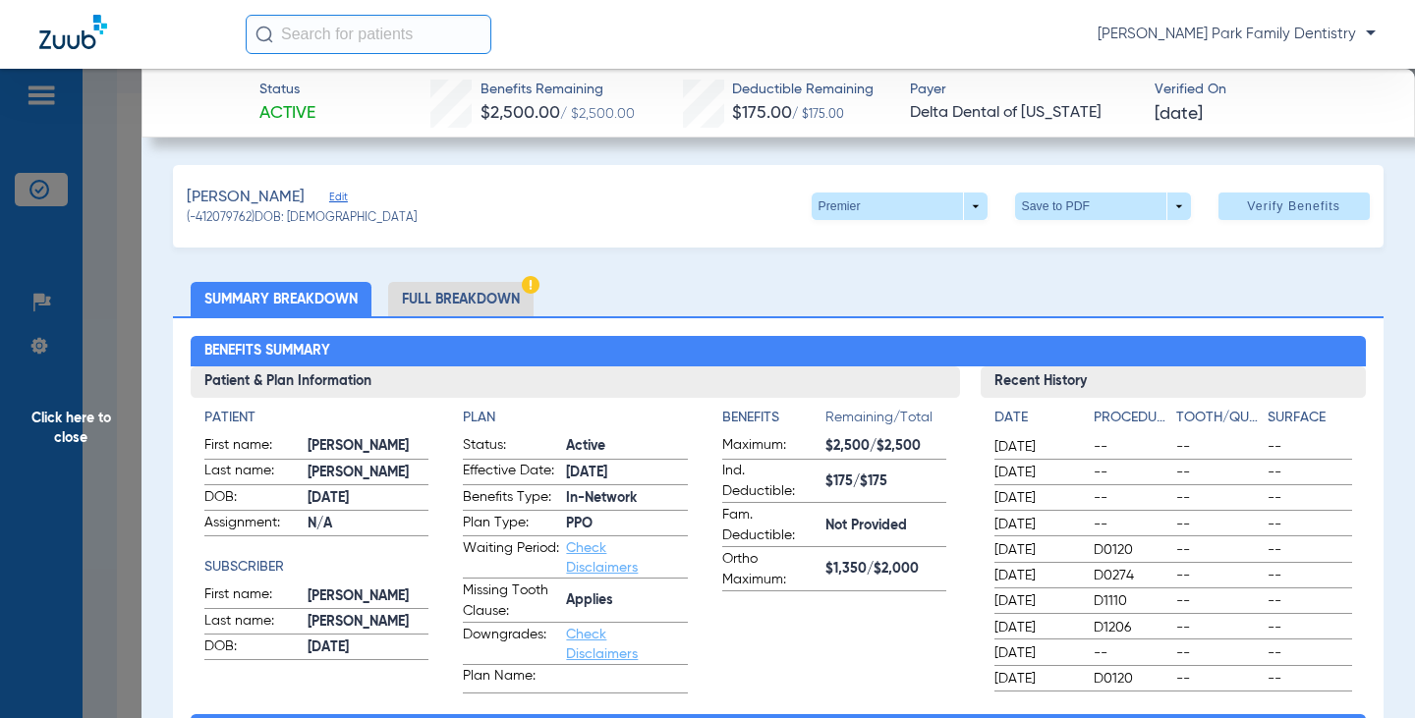
click at [87, 419] on span "Click here to close" at bounding box center [71, 428] width 142 height 718
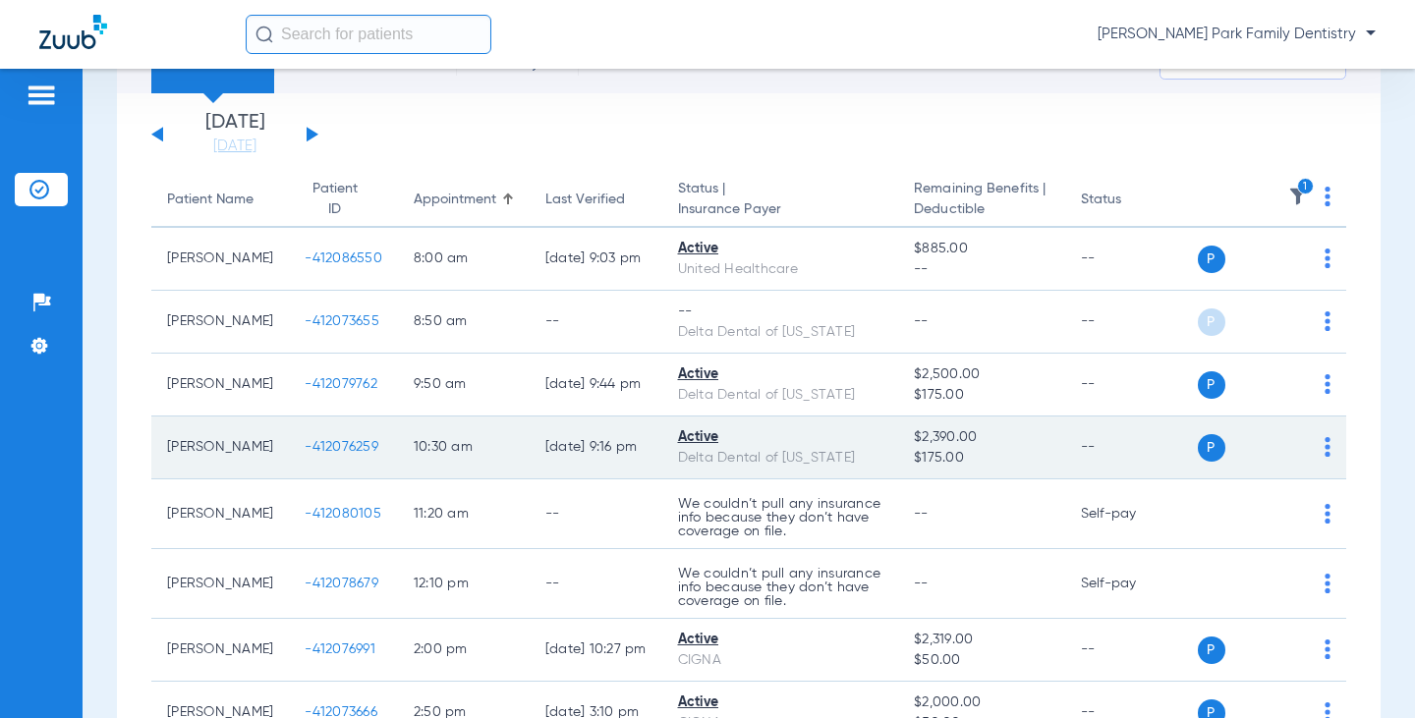
click at [305, 441] on span "-412076259" at bounding box center [342, 447] width 74 height 14
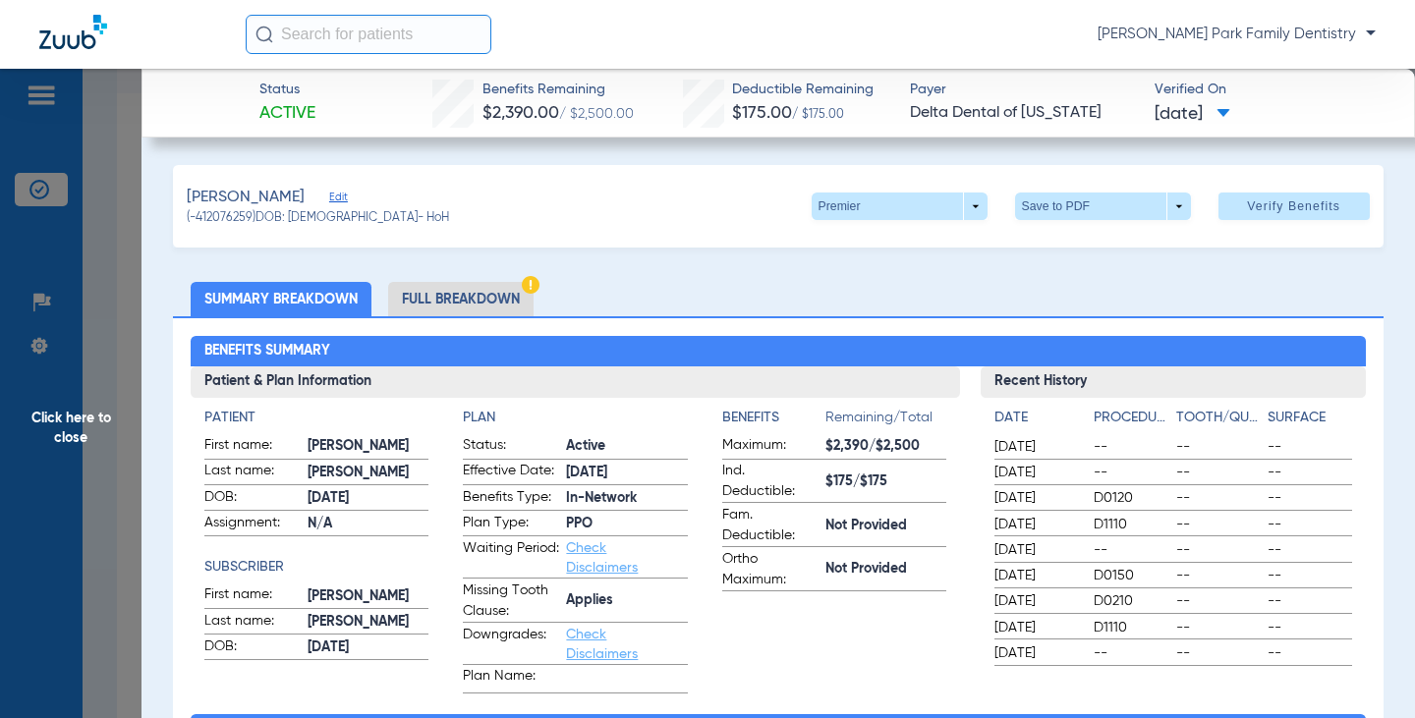
click at [55, 415] on span "Click here to close" at bounding box center [71, 428] width 142 height 718
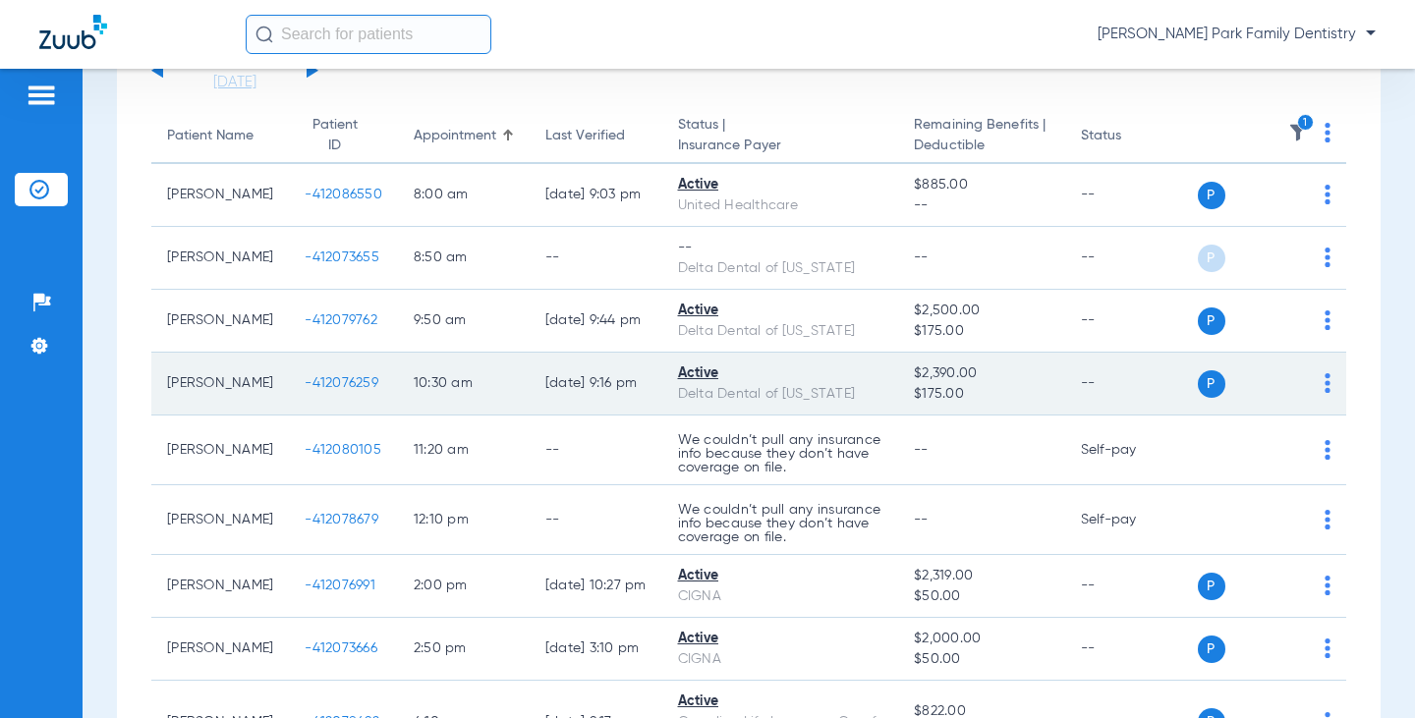
scroll to position [197, 0]
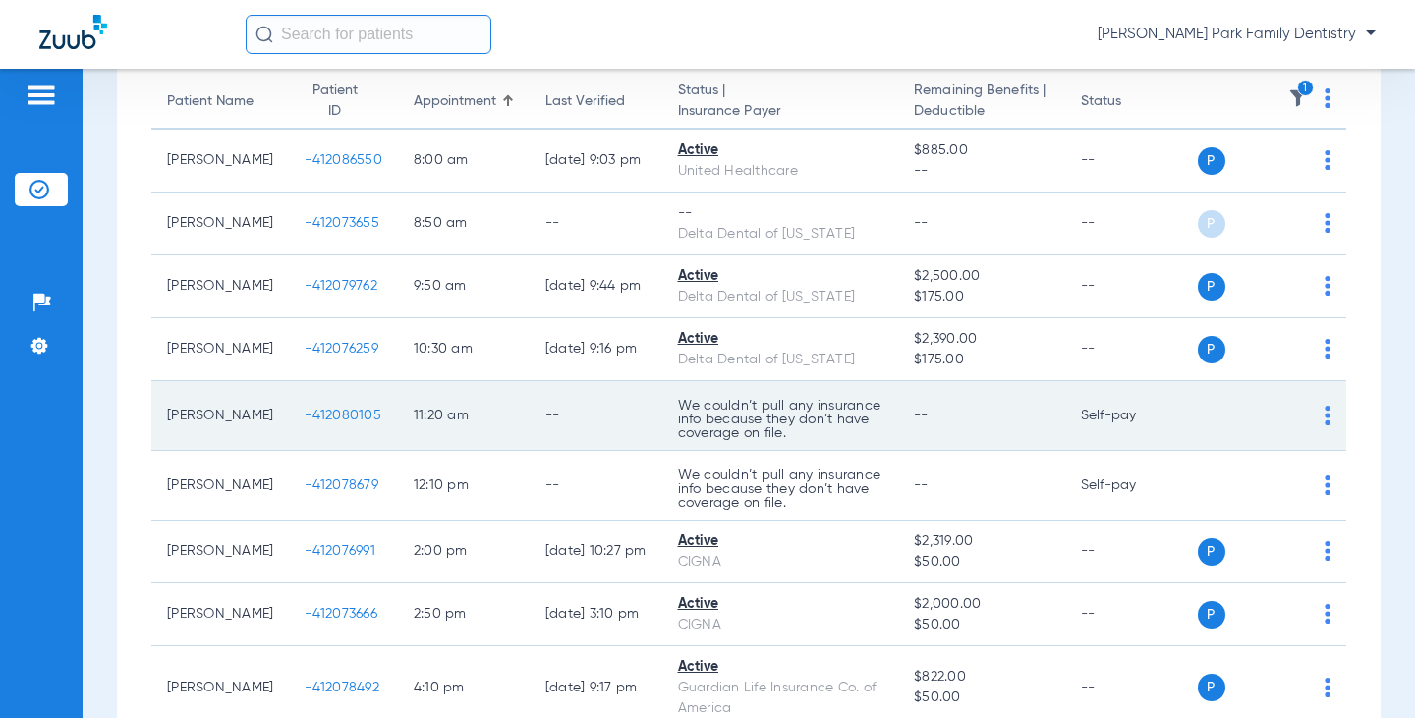
click at [305, 409] on span "-412080105" at bounding box center [343, 416] width 77 height 14
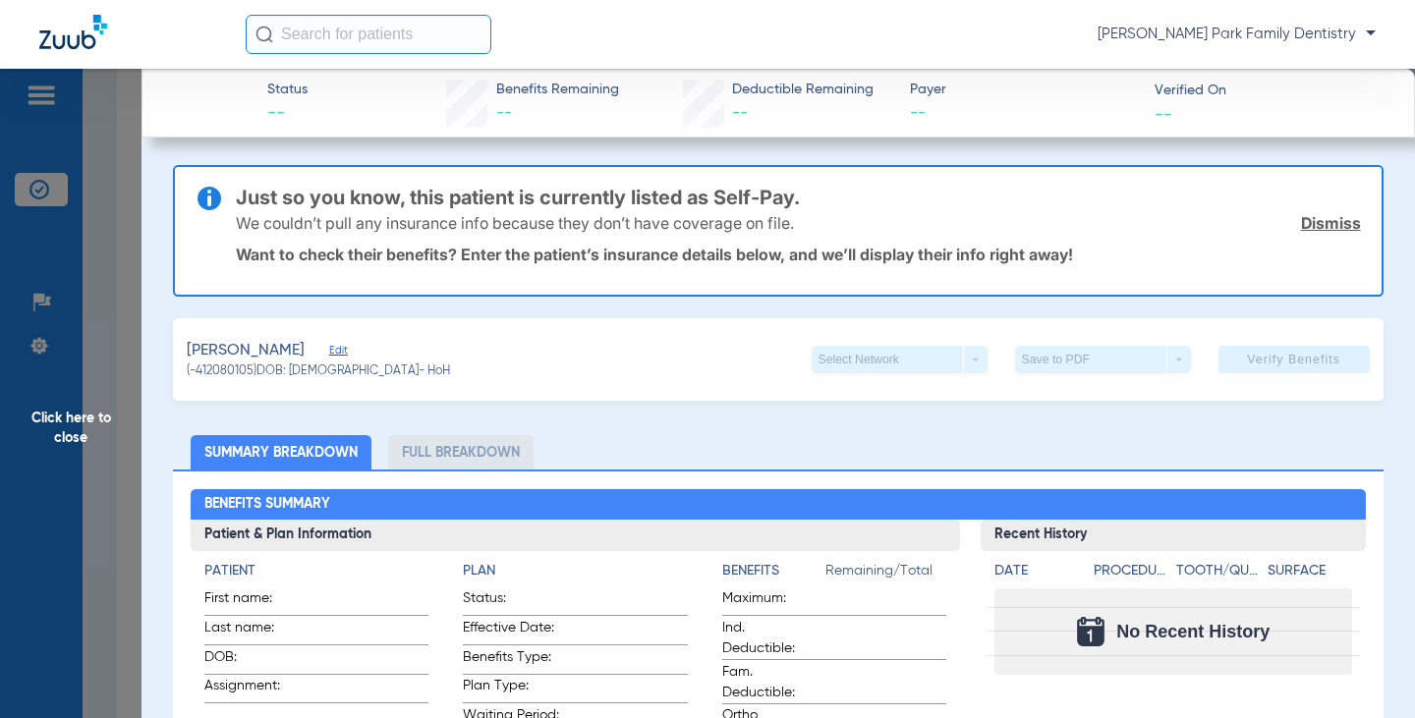
click at [84, 414] on span "Click here to close" at bounding box center [71, 428] width 142 height 718
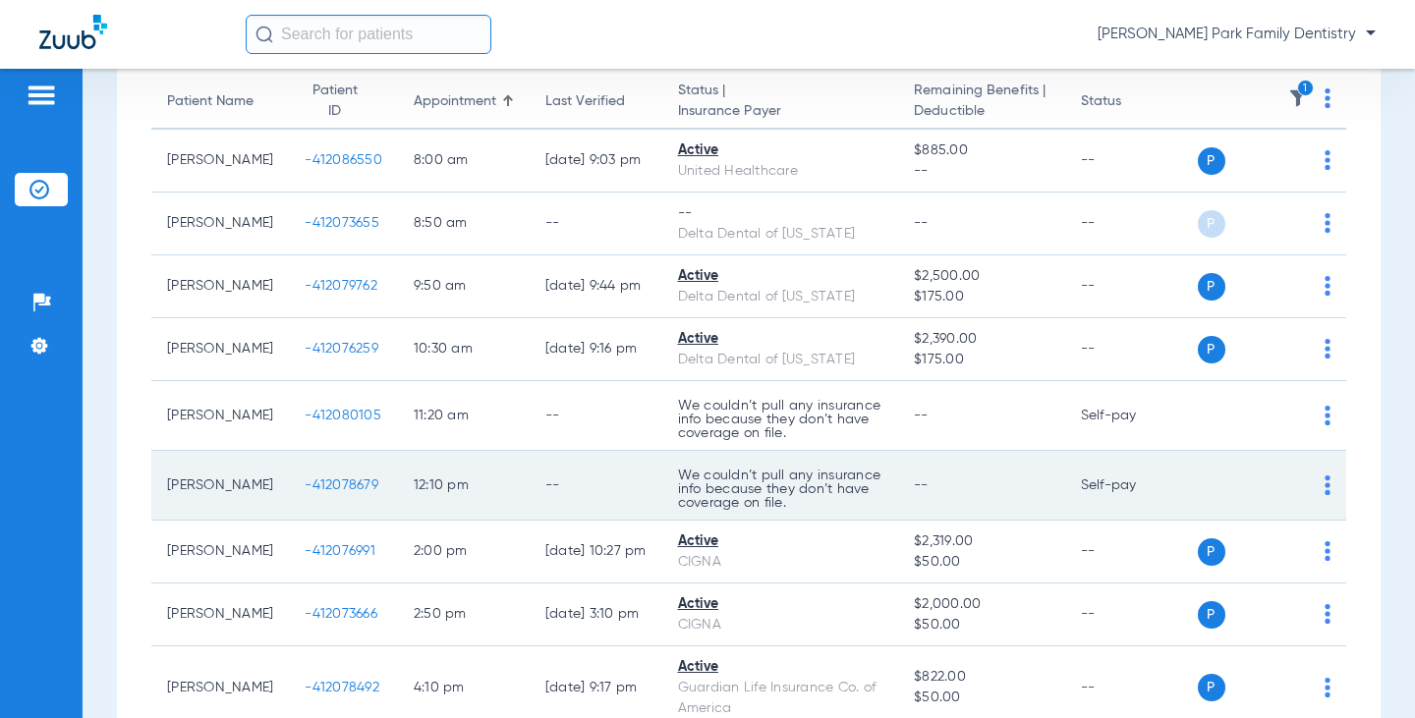
click at [325, 489] on span "-412078679" at bounding box center [342, 486] width 74 height 14
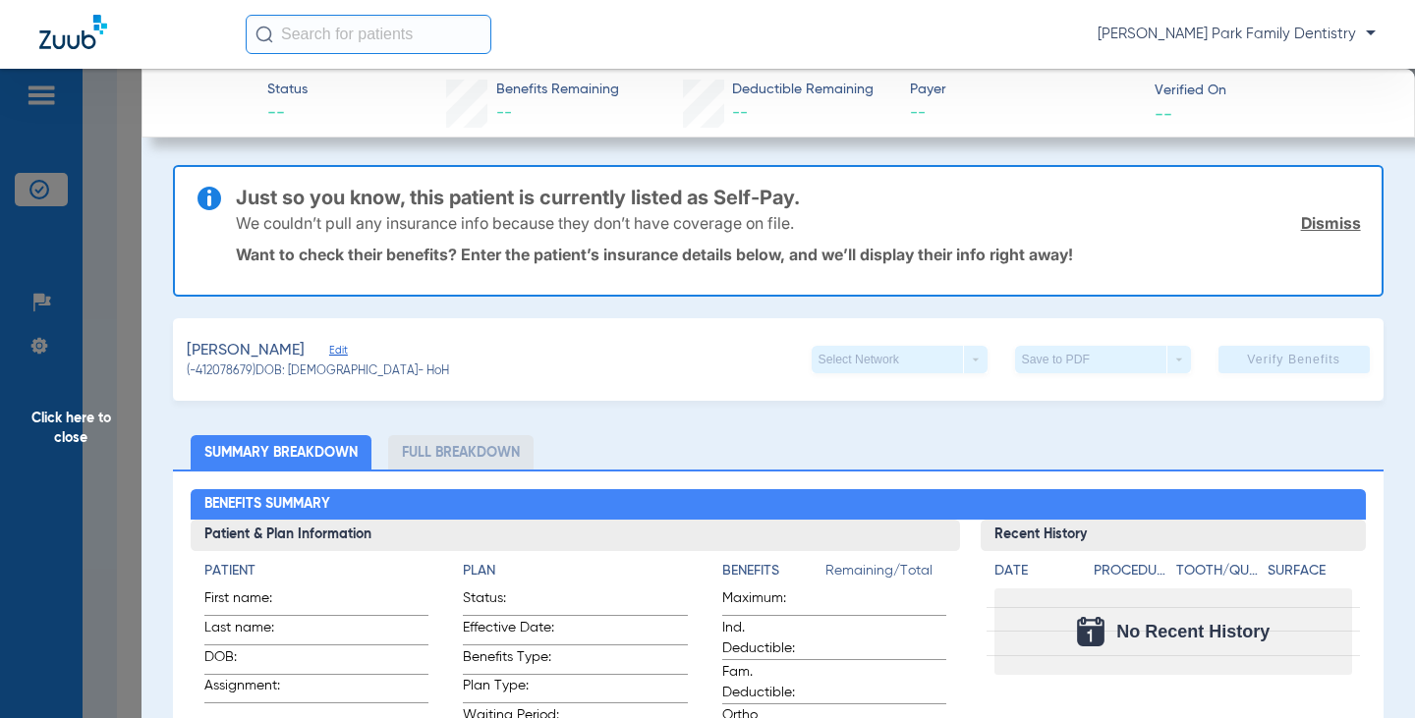
click at [72, 453] on span "Click here to close" at bounding box center [71, 428] width 142 height 718
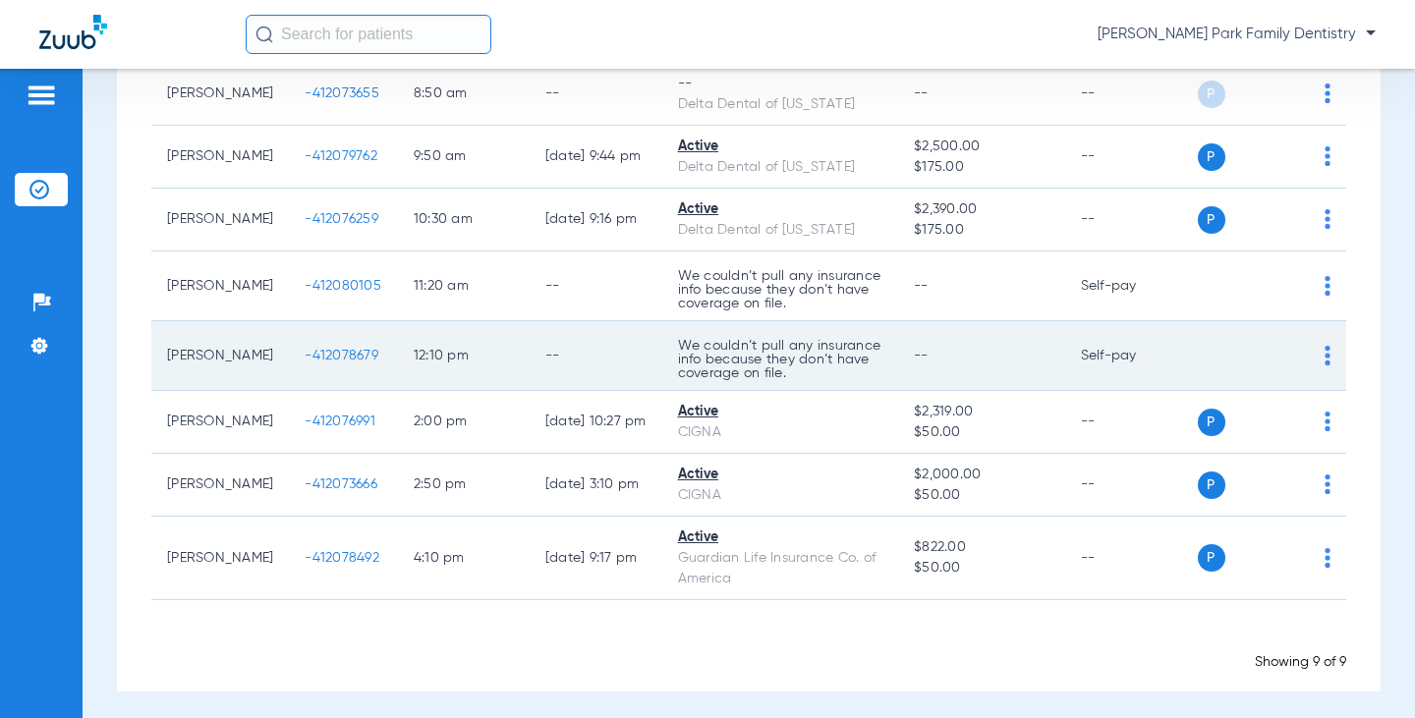
scroll to position [334, 0]
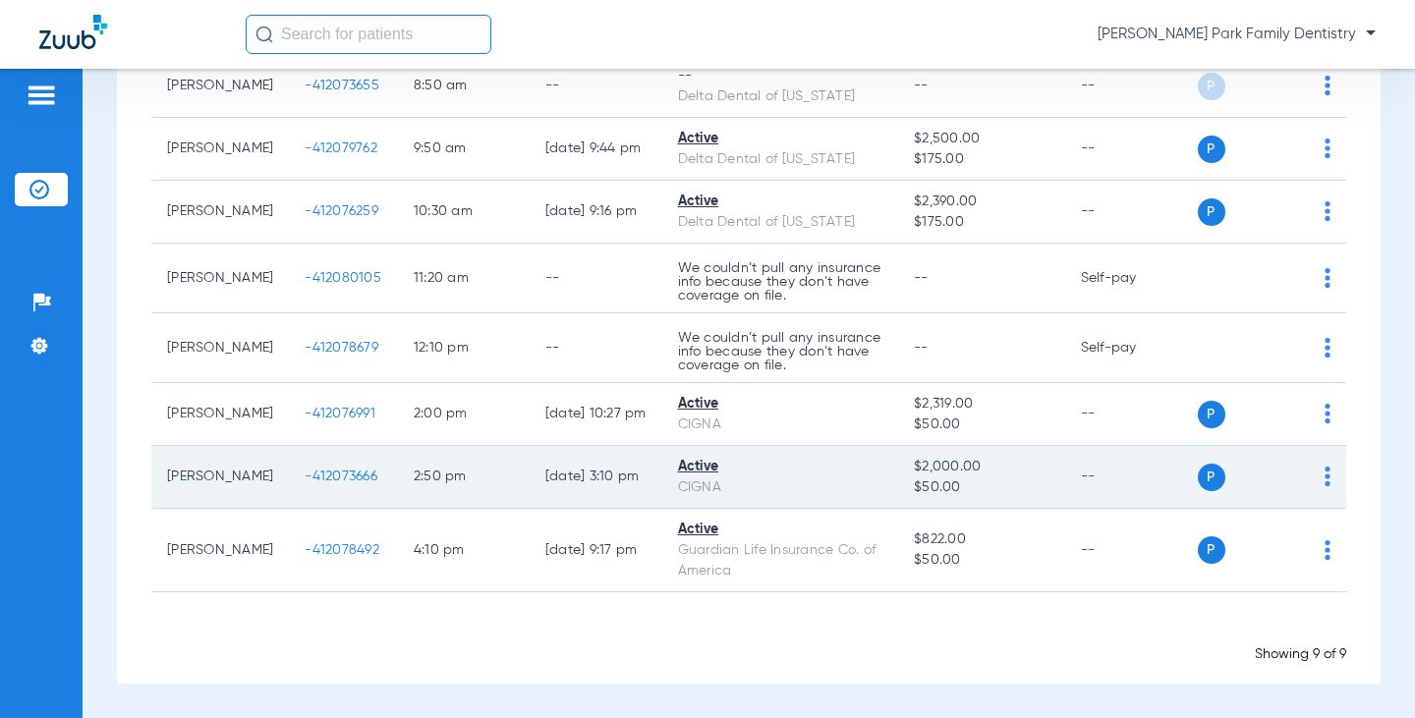
click at [321, 478] on span "-412073666" at bounding box center [341, 477] width 73 height 14
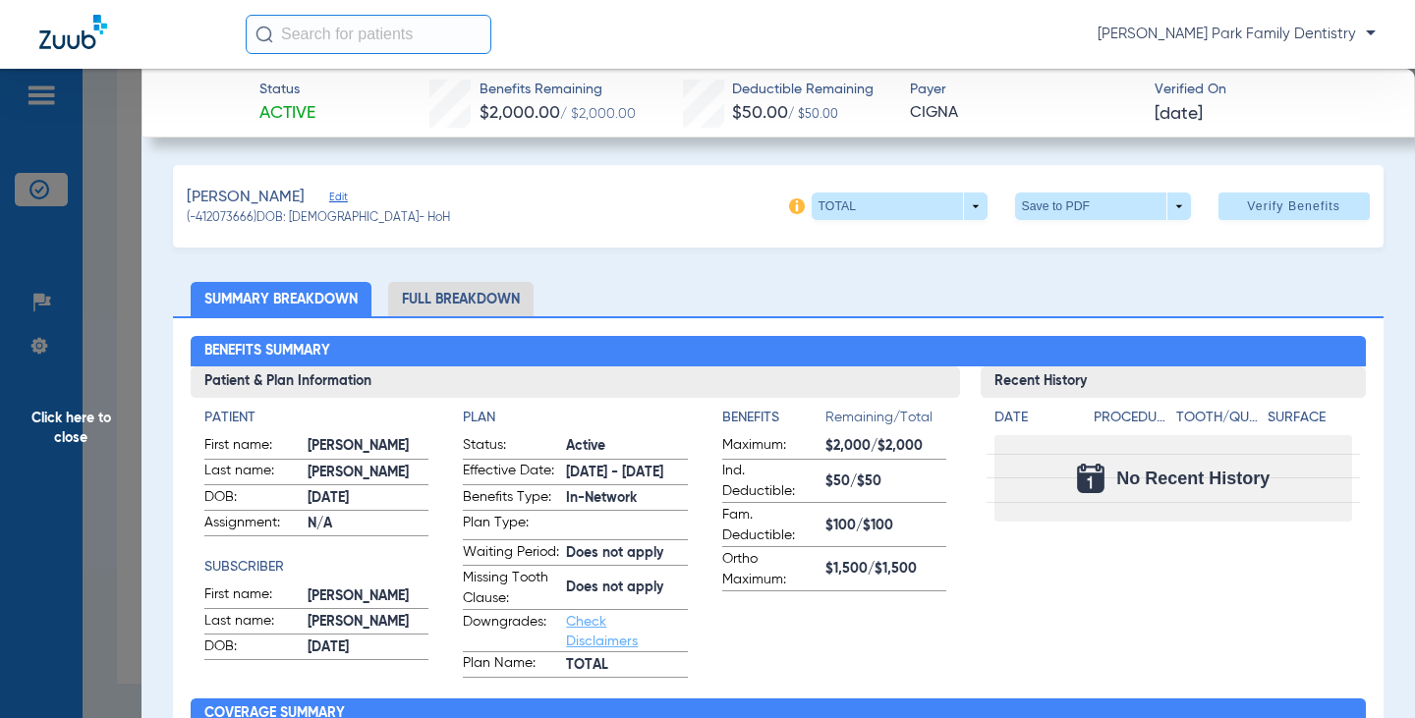
click at [83, 413] on span "Click here to close" at bounding box center [71, 428] width 142 height 718
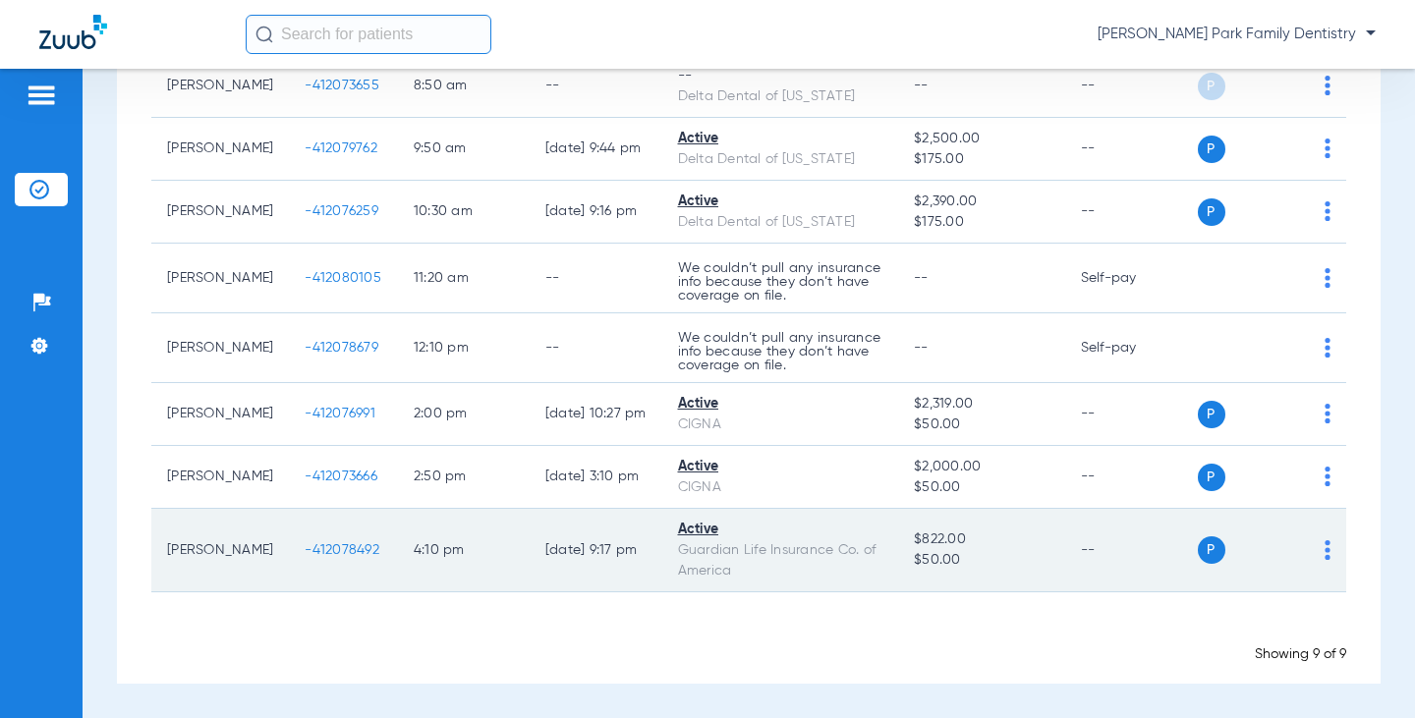
click at [313, 546] on span "-412078492" at bounding box center [342, 550] width 75 height 14
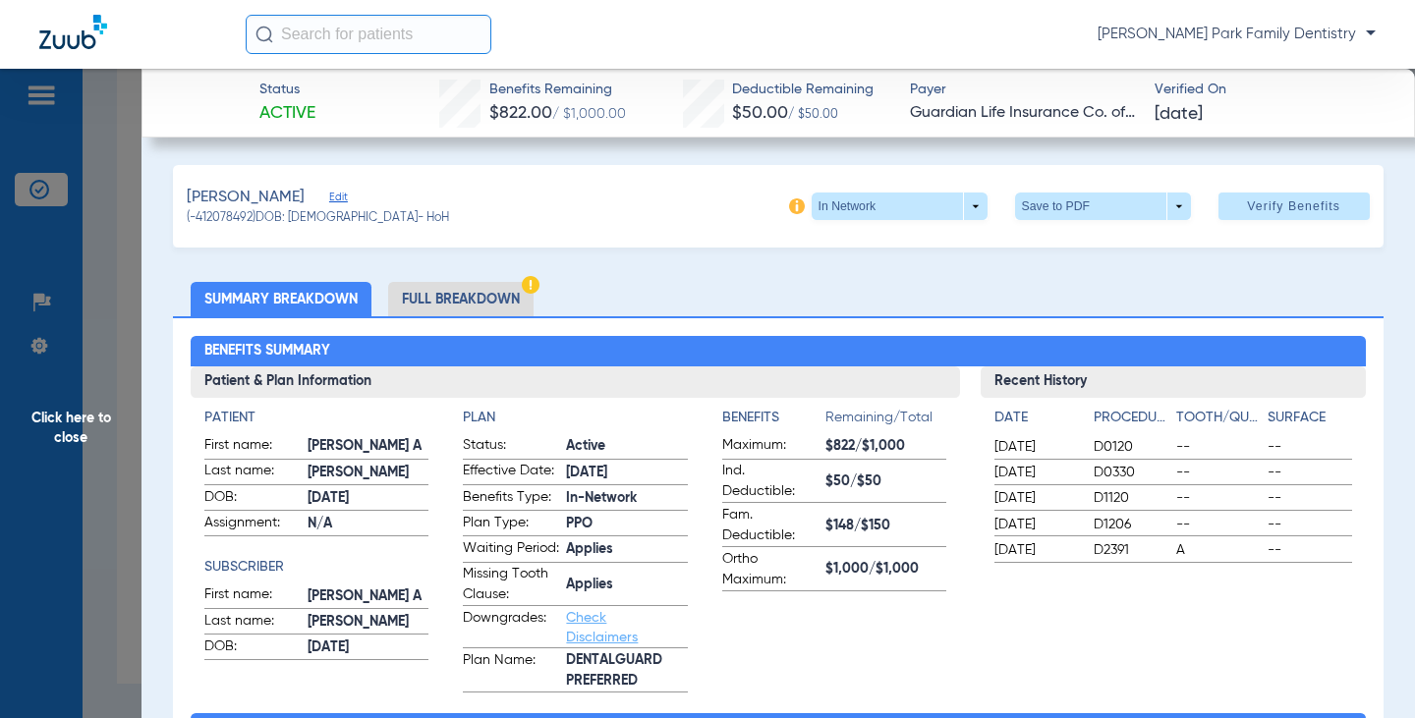
click at [93, 411] on span "Click here to close" at bounding box center [71, 428] width 142 height 718
